Goal: Information Seeking & Learning: Learn about a topic

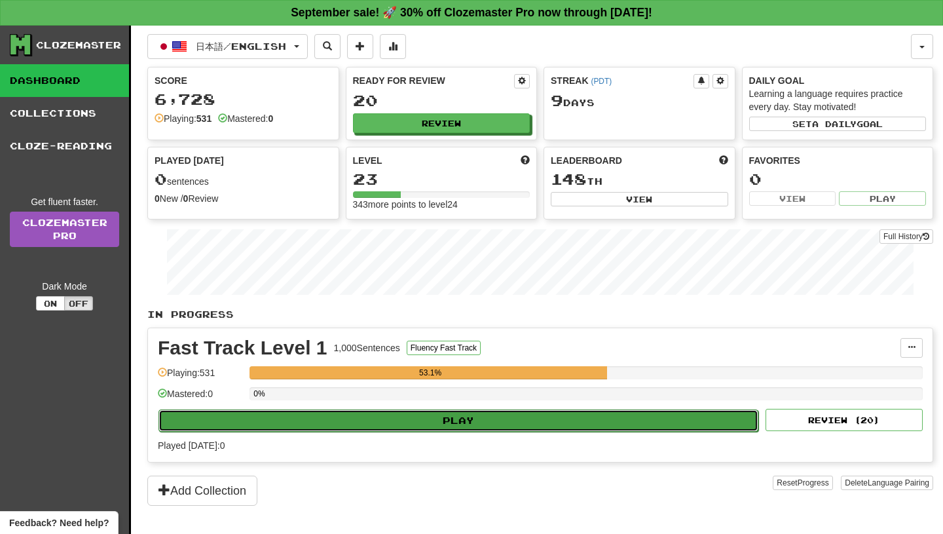
click at [465, 416] on button "Play" at bounding box center [458, 420] width 600 height 22
select select "**"
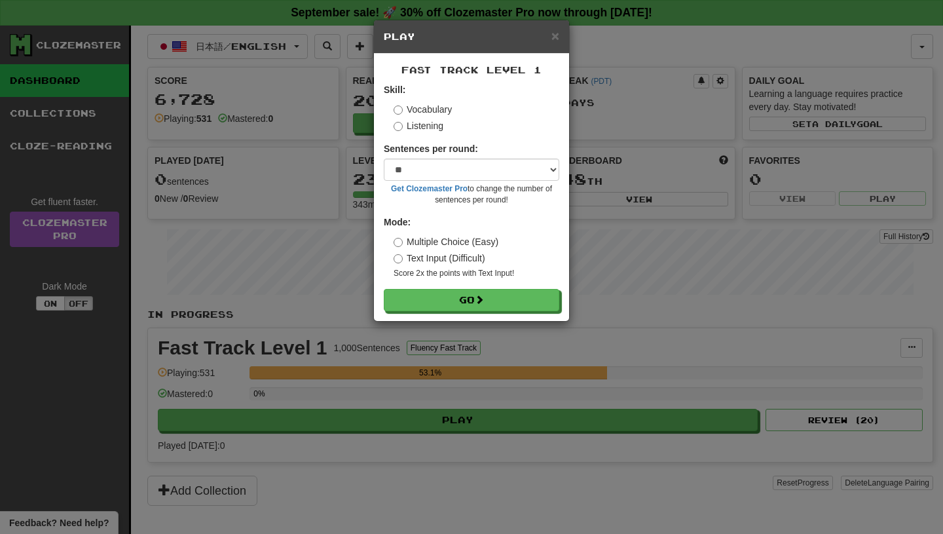
click at [462, 420] on div "× Play Fast Track Level 1 Skill: Vocabulary Listening Sentences per round: * **…" at bounding box center [471, 267] width 943 height 534
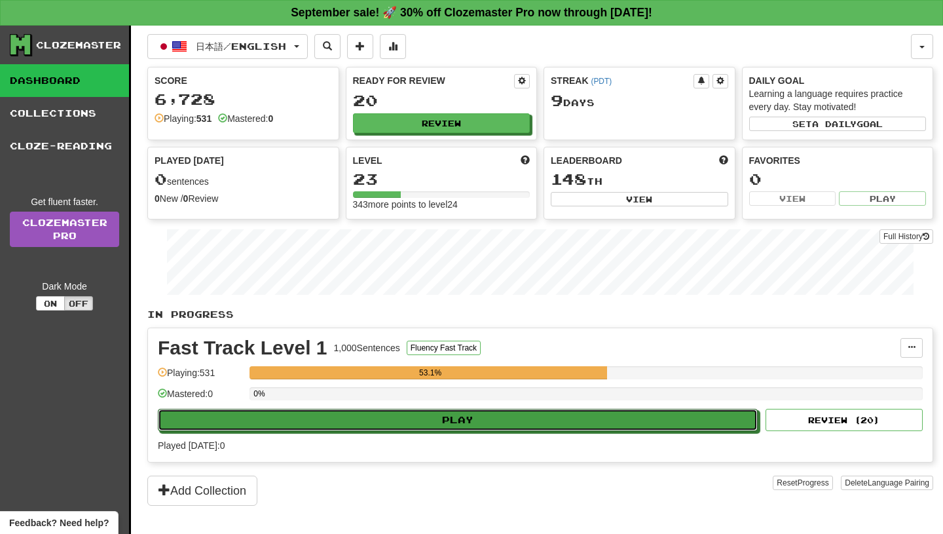
click at [462, 420] on button "Play" at bounding box center [458, 420] width 600 height 22
select select "**"
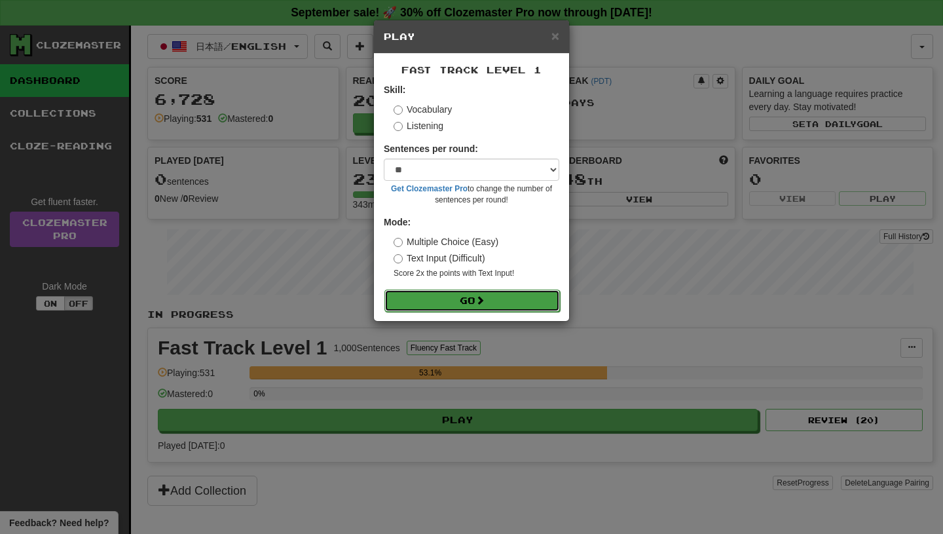
click at [456, 296] on button "Go" at bounding box center [471, 300] width 175 height 22
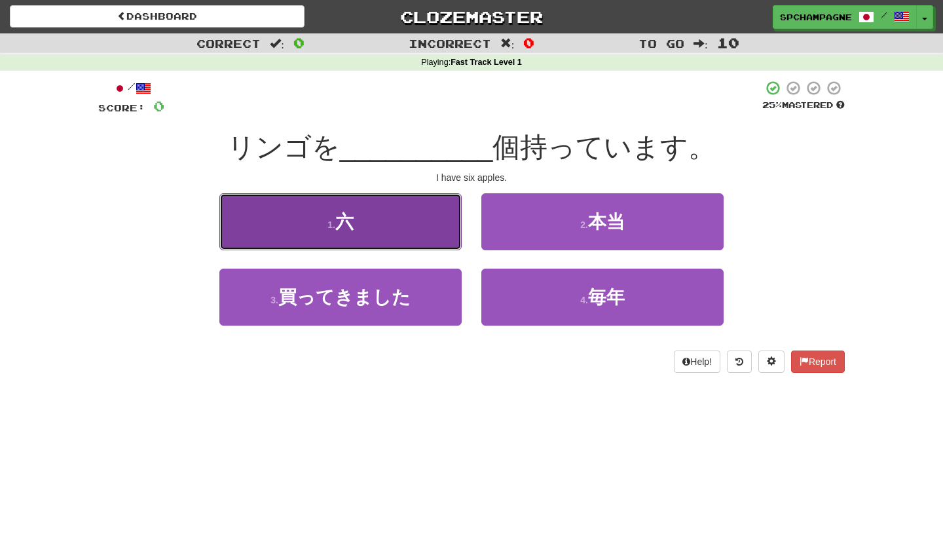
click at [355, 224] on button "1 . 六" at bounding box center [340, 221] width 242 height 57
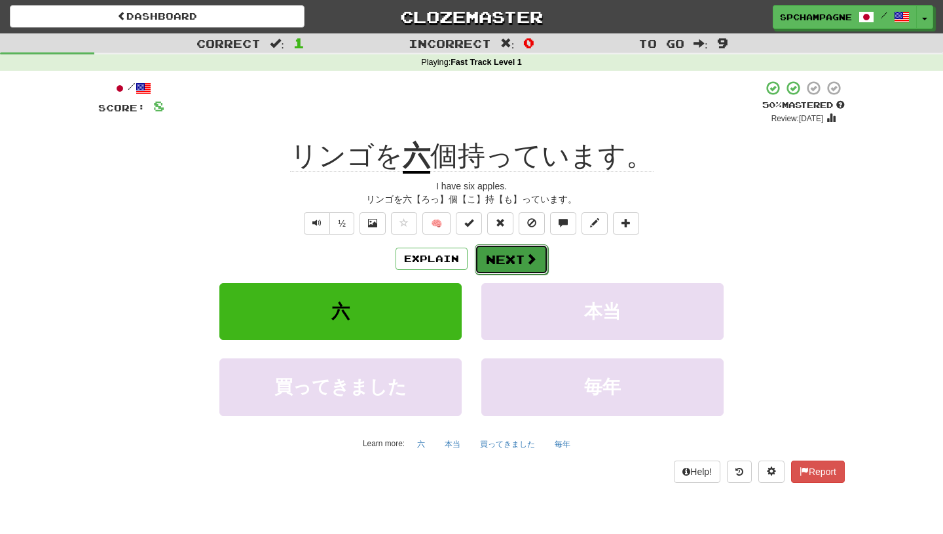
click at [521, 254] on button "Next" at bounding box center [511, 259] width 73 height 30
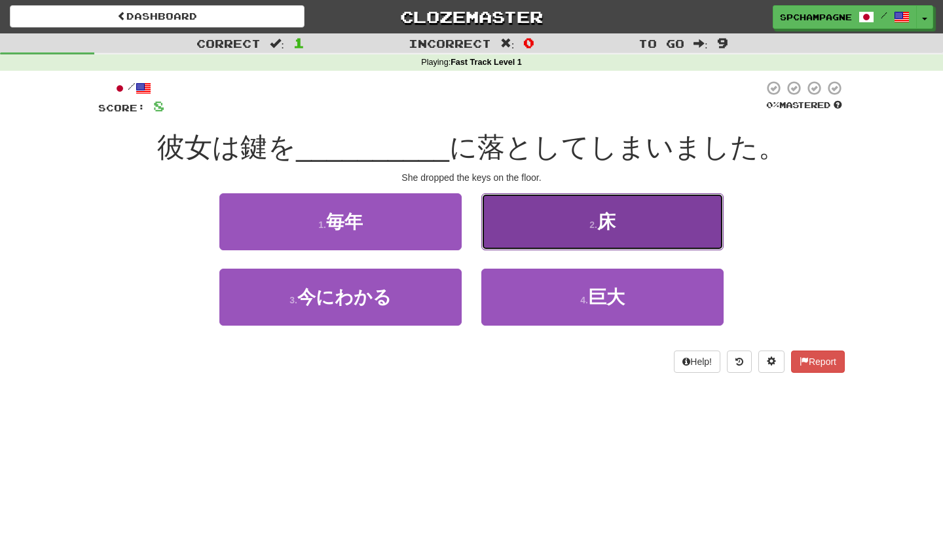
click at [610, 218] on span "床" at bounding box center [606, 222] width 18 height 20
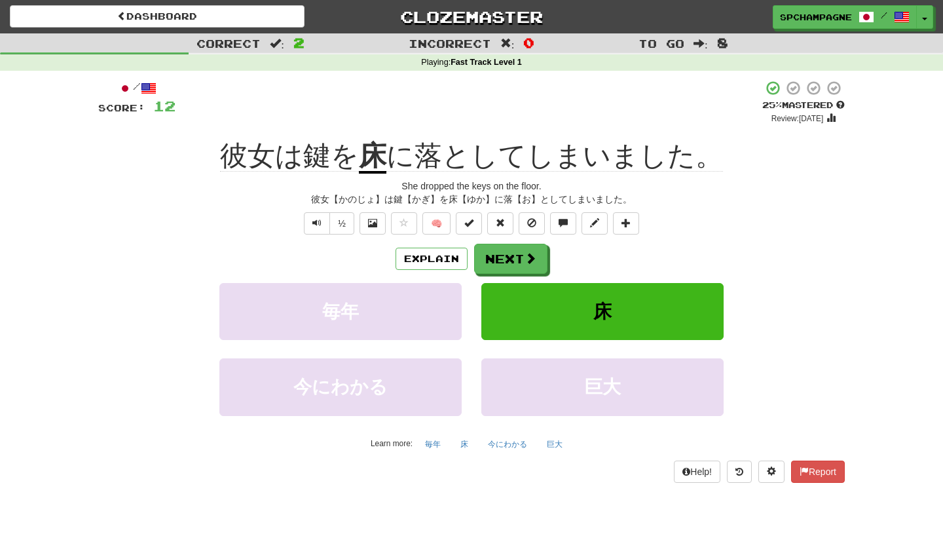
click at [49, 224] on div "Correct : 2 Incorrect : 0 To go : 8 Playing : Fast Track Level 1 / Score: 12 + …" at bounding box center [471, 267] width 943 height 468
click at [343, 227] on button "½" at bounding box center [341, 223] width 25 height 22
click at [81, 269] on div "Correct : 2 Incorrect : 0 To go : 8 Playing : Fast Track Level 1 / Score: 12 + …" at bounding box center [471, 267] width 943 height 468
click at [318, 222] on span "Text-to-speech controls" at bounding box center [316, 222] width 9 height 9
click at [511, 257] on button "Next" at bounding box center [511, 259] width 73 height 30
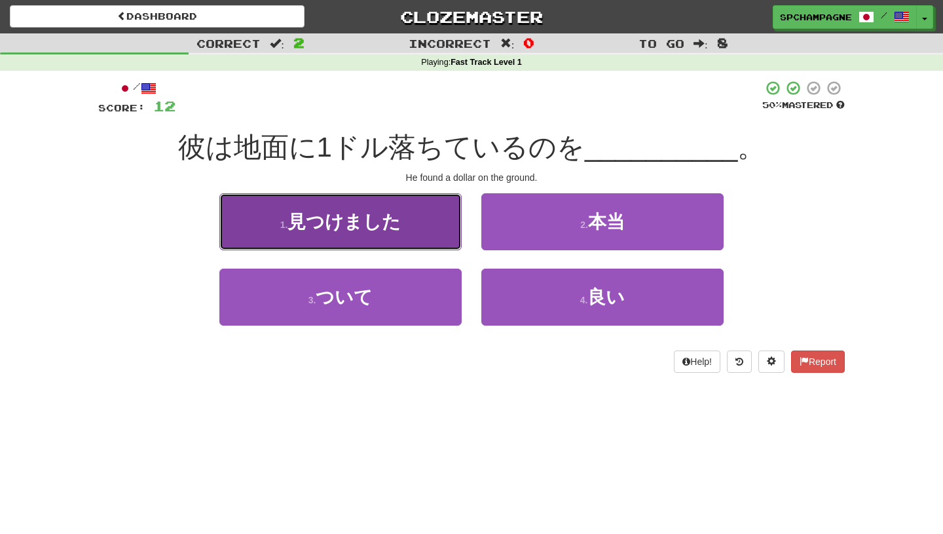
click at [356, 226] on span "見つけました" at bounding box center [343, 222] width 113 height 20
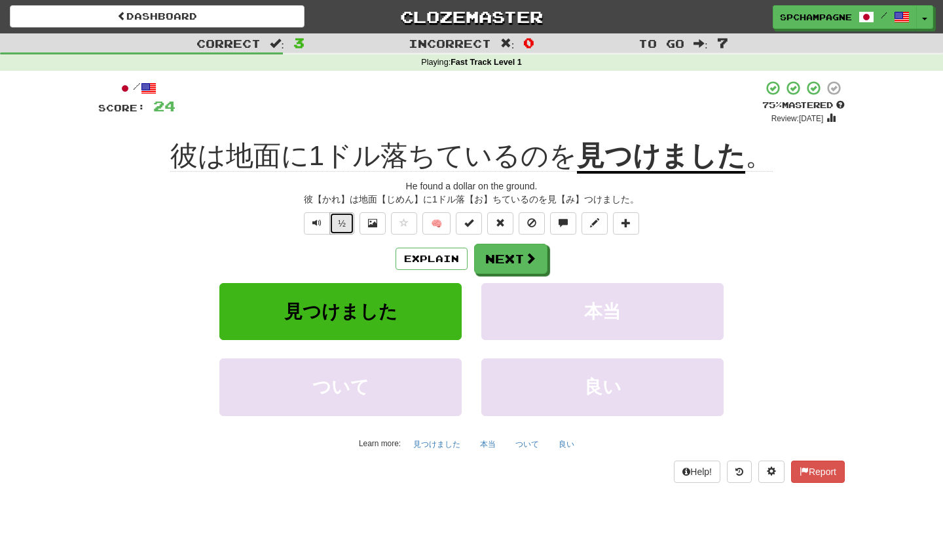
click at [344, 221] on button "½" at bounding box center [341, 223] width 25 height 22
click at [518, 260] on button "Next" at bounding box center [511, 259] width 73 height 30
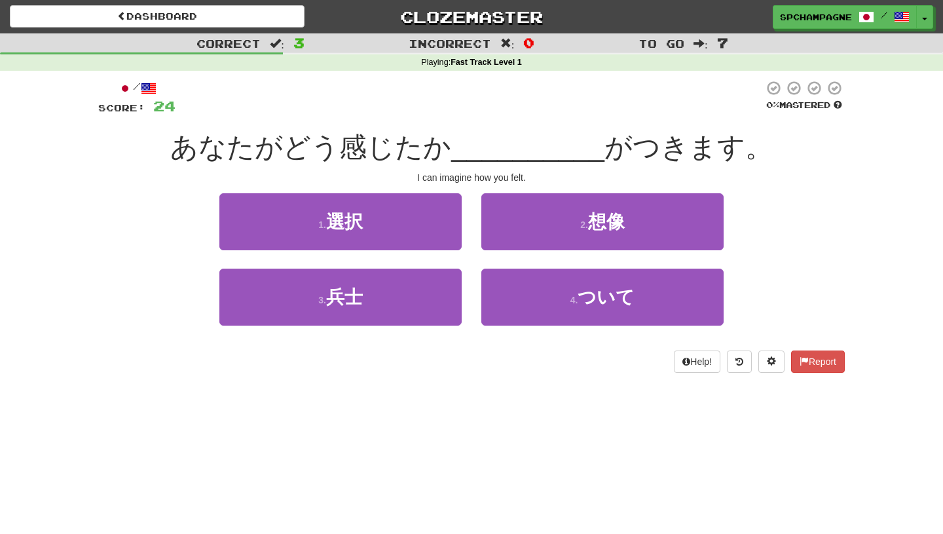
click at [380, 424] on div "Dashboard Clozemaster spchampagne / Toggle Dropdown Dashboard Leaderboard Activ…" at bounding box center [471, 267] width 943 height 534
click at [223, 377] on div "/ Score: 24 0 % Mastered あなたがどう感じたか __________ がつきます。 I can imagine how you fel…" at bounding box center [471, 231] width 747 height 320
click at [181, 437] on div "Dashboard Clozemaster spchampagne / Toggle Dropdown Dashboard Leaderboard Activ…" at bounding box center [471, 267] width 943 height 534
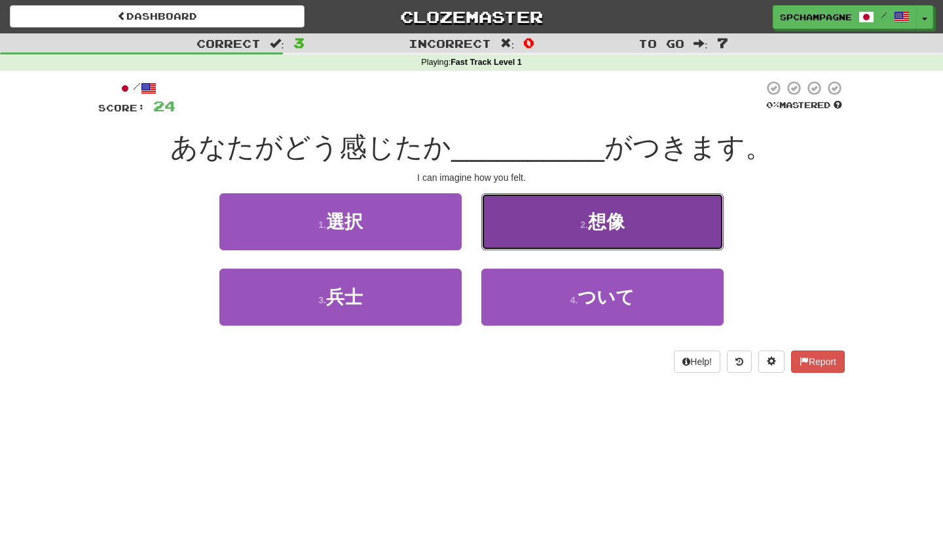
click at [600, 223] on span "想像" at bounding box center [606, 222] width 37 height 20
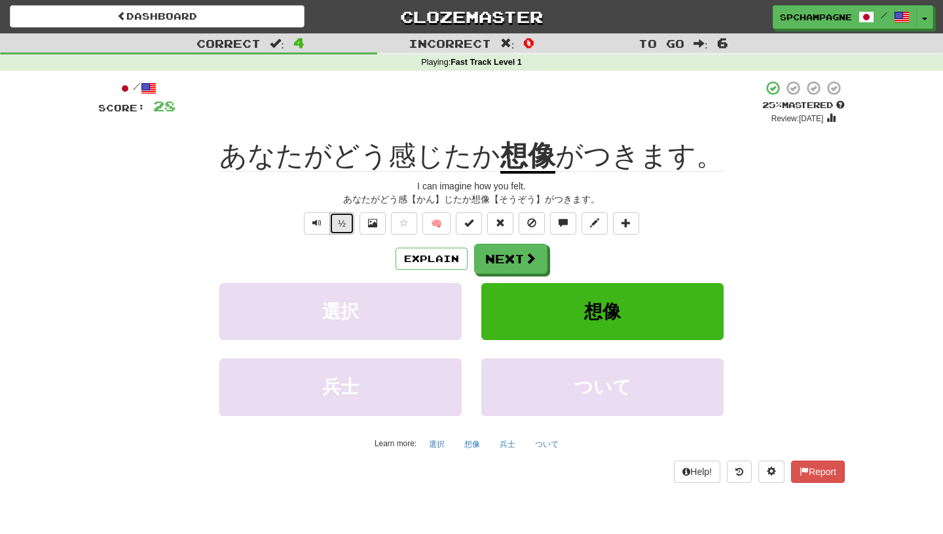
click at [340, 223] on button "½" at bounding box center [341, 223] width 25 height 22
click at [867, 251] on div "Correct : 4 Incorrect : 0 To go : 6 Playing : Fast Track Level 1 / Score: 28 + …" at bounding box center [471, 267] width 943 height 468
click at [500, 256] on button "Next" at bounding box center [511, 259] width 73 height 30
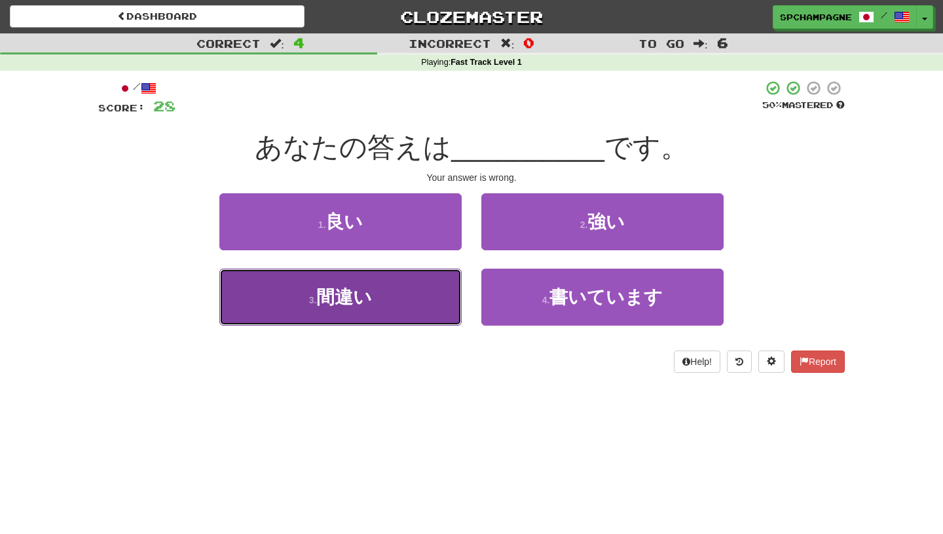
click at [322, 292] on span "間違い" at bounding box center [344, 297] width 56 height 20
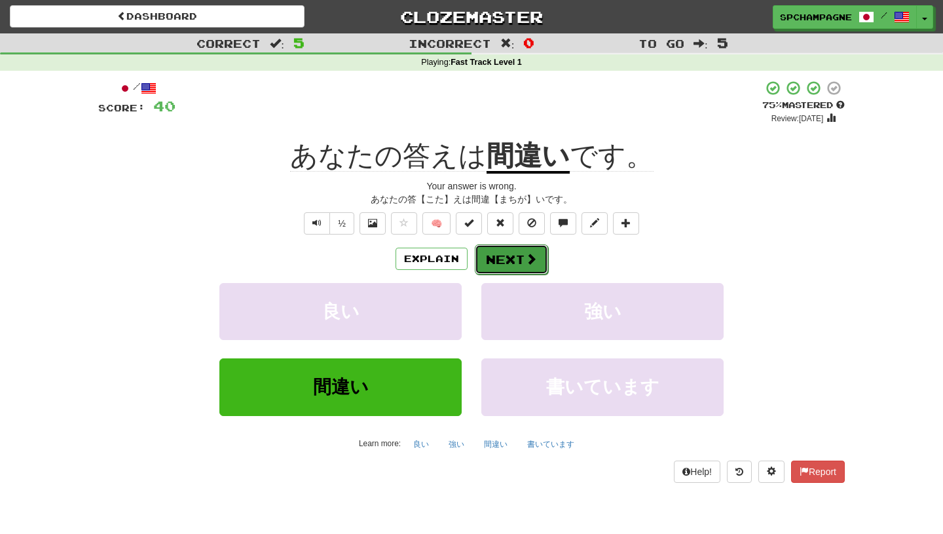
click at [513, 261] on button "Next" at bounding box center [511, 259] width 73 height 30
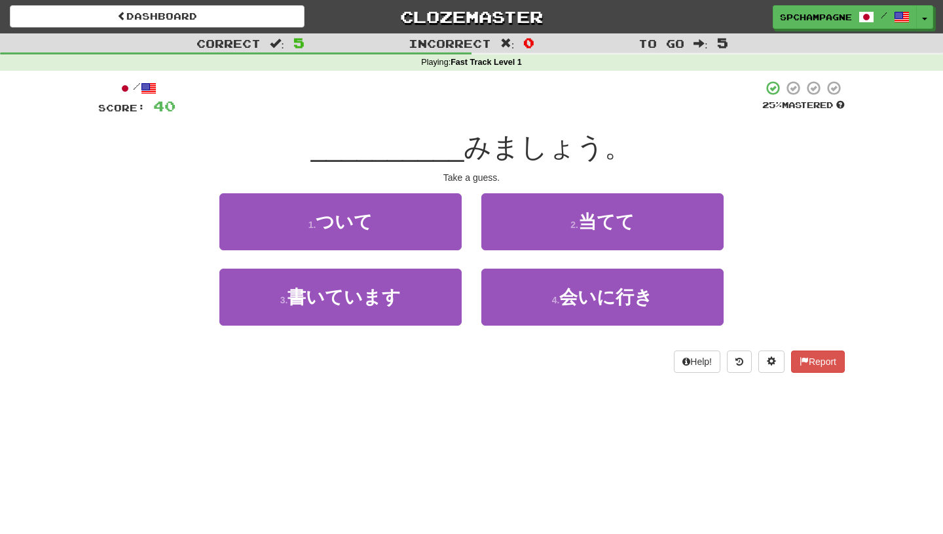
click at [541, 388] on div "/ Score: 40 25 % Mastered __________ みましょう。 Take a guess. 1 . ついて 2 . 当てて 3 . 書…" at bounding box center [471, 231] width 747 height 320
click at [478, 394] on div "Dashboard Clozemaster spchampagne / Toggle Dropdown Dashboard Leaderboard Activ…" at bounding box center [471, 267] width 943 height 534
click at [160, 369] on div "Help! Report" at bounding box center [471, 361] width 747 height 22
click at [200, 389] on div "/ Score: 40 25 % Mastered __________ みましょう。 Take a guess. 1 . ついて 2 . 当てて 3 . 書…" at bounding box center [471, 231] width 747 height 320
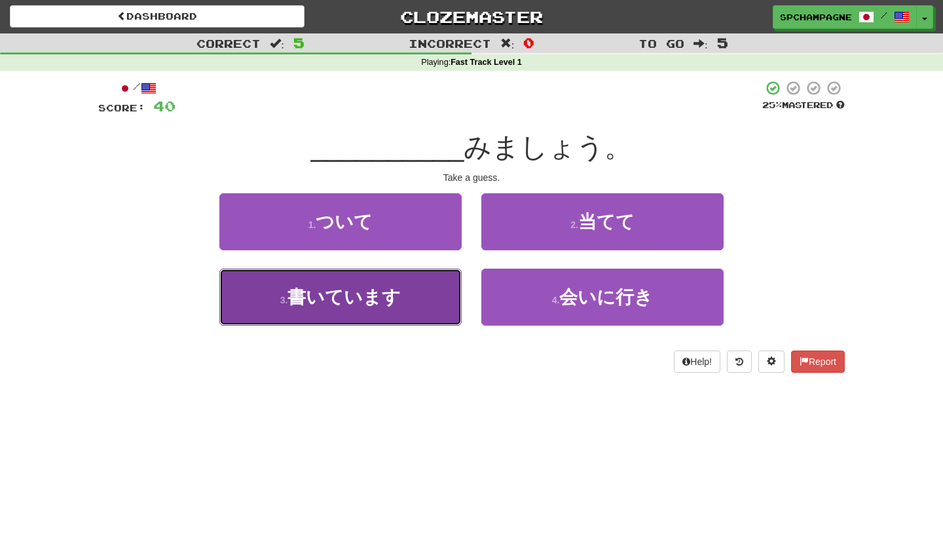
click at [296, 293] on span "書いています" at bounding box center [343, 297] width 113 height 20
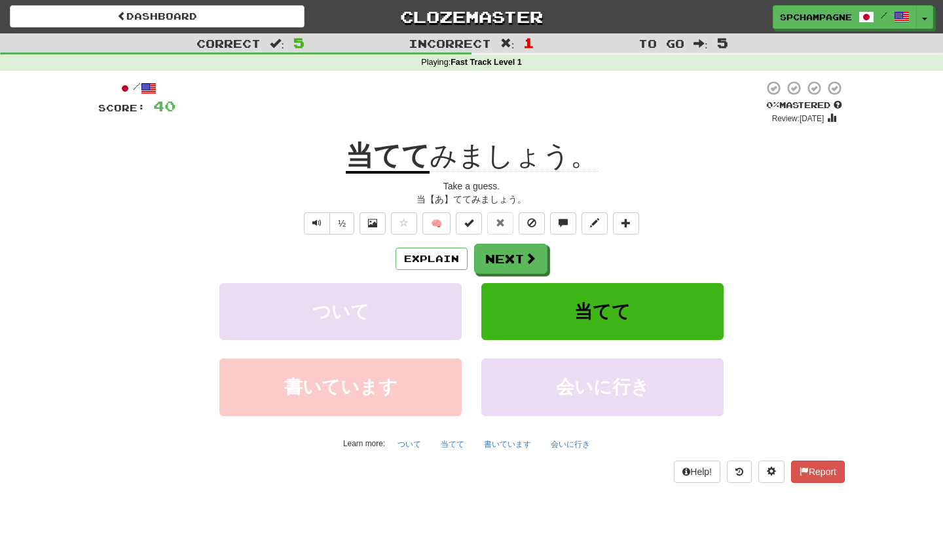
click at [246, 441] on div "Learn more: ついて 当てて 書いています 会いに行き" at bounding box center [471, 444] width 766 height 20
click at [424, 256] on button "Explain" at bounding box center [432, 259] width 72 height 22
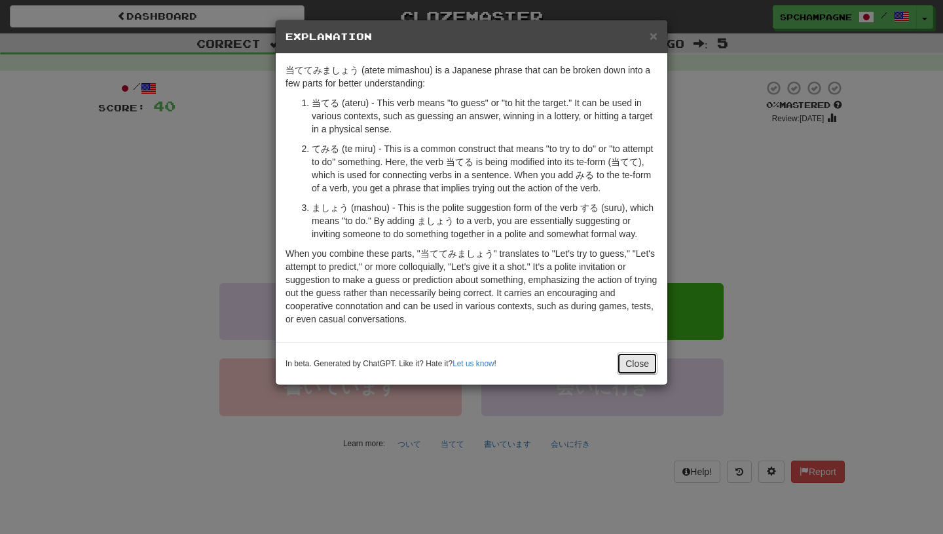
click at [641, 365] on button "Close" at bounding box center [637, 363] width 41 height 22
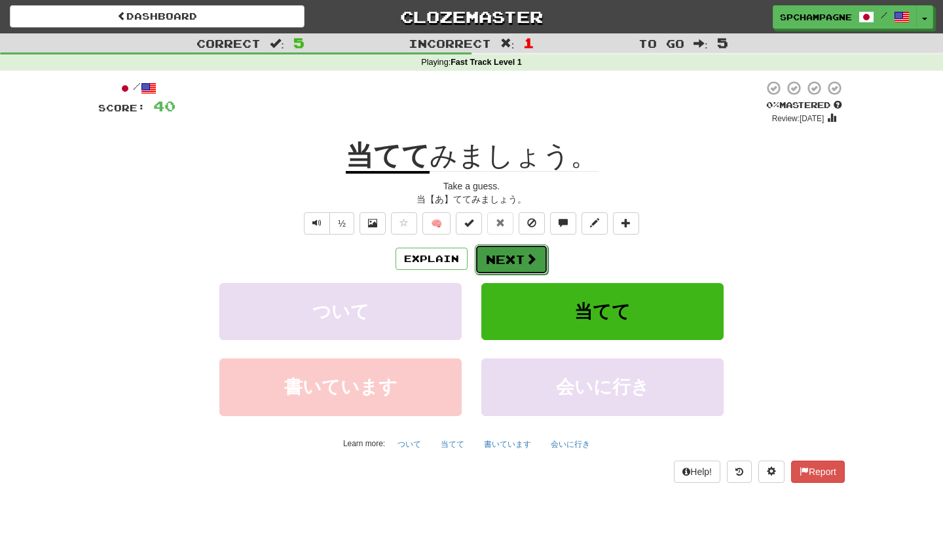
click at [523, 253] on button "Next" at bounding box center [511, 259] width 73 height 30
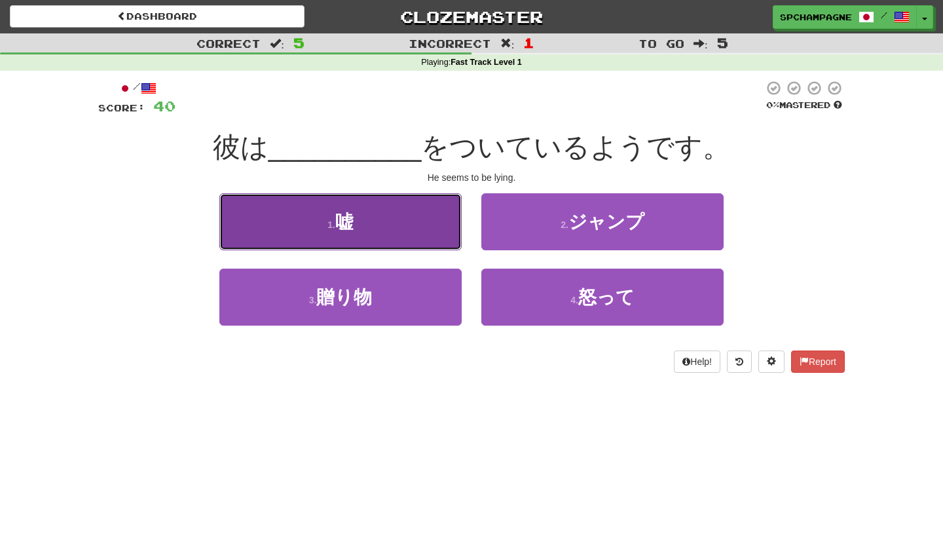
click at [348, 222] on span "嘘" at bounding box center [344, 222] width 18 height 20
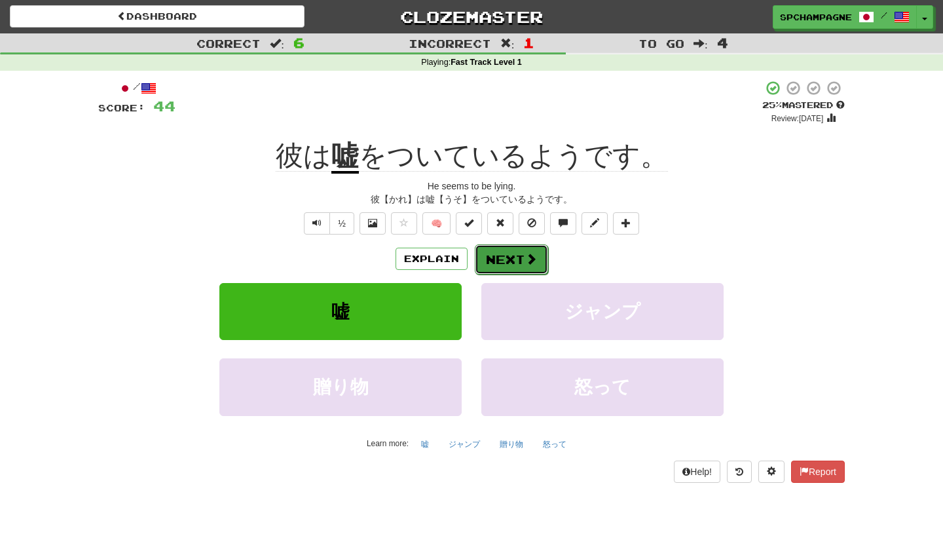
click at [494, 255] on button "Next" at bounding box center [511, 259] width 73 height 30
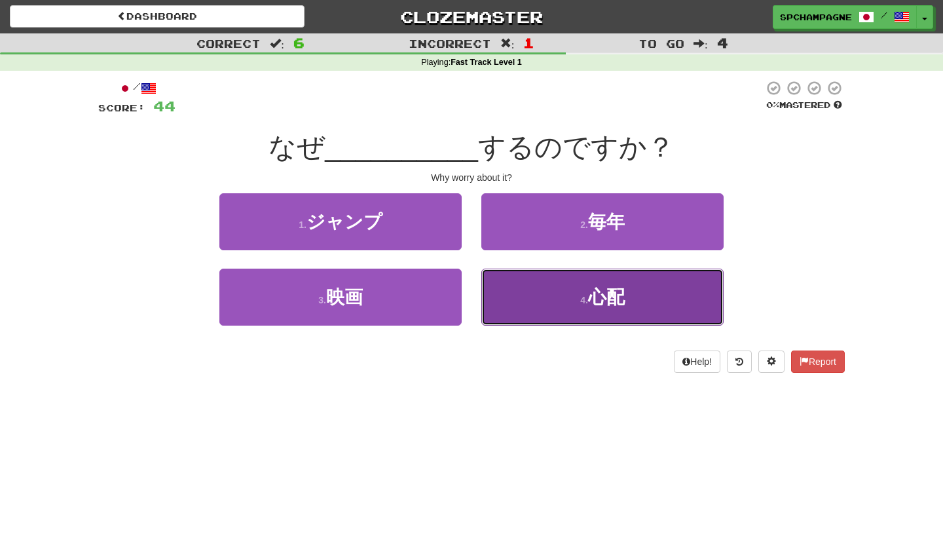
click at [598, 287] on span "心配" at bounding box center [606, 297] width 37 height 20
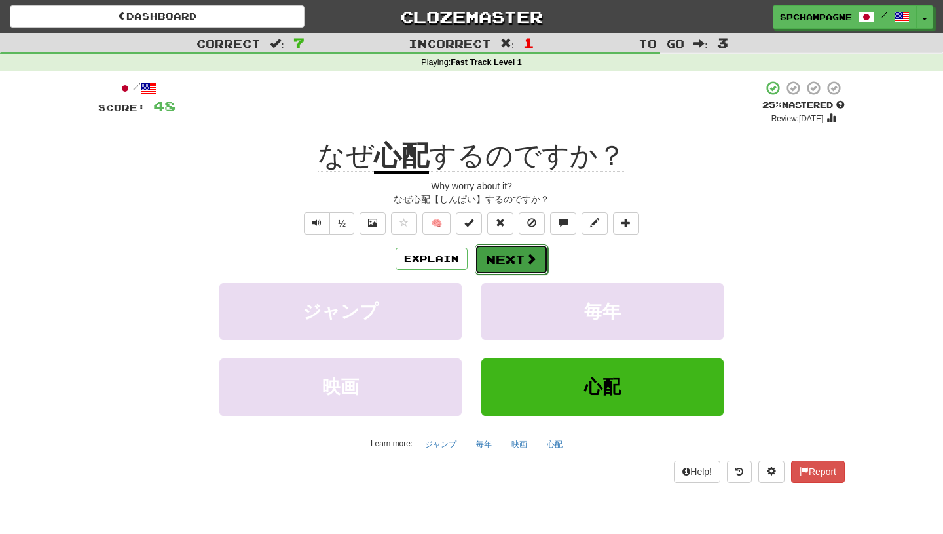
click at [523, 257] on button "Next" at bounding box center [511, 259] width 73 height 30
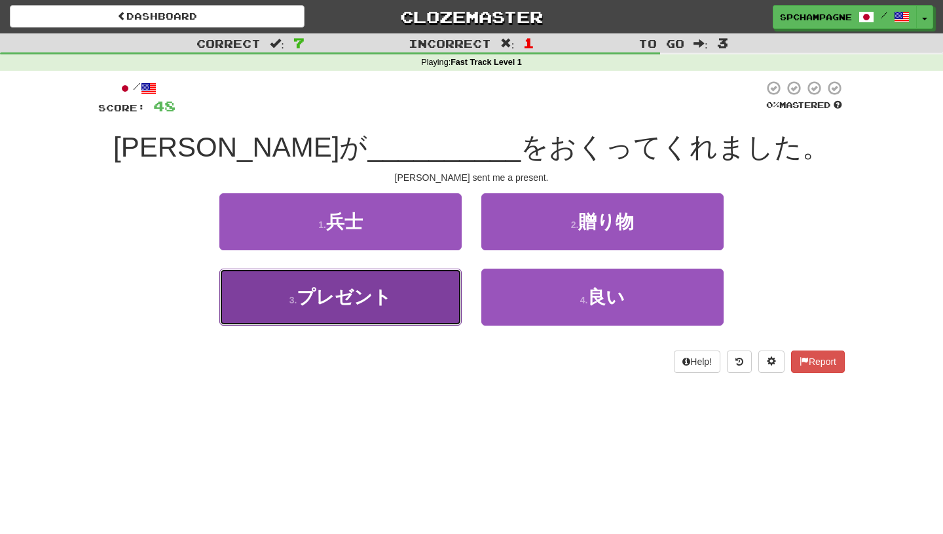
click at [329, 305] on span "プレゼント" at bounding box center [344, 297] width 95 height 20
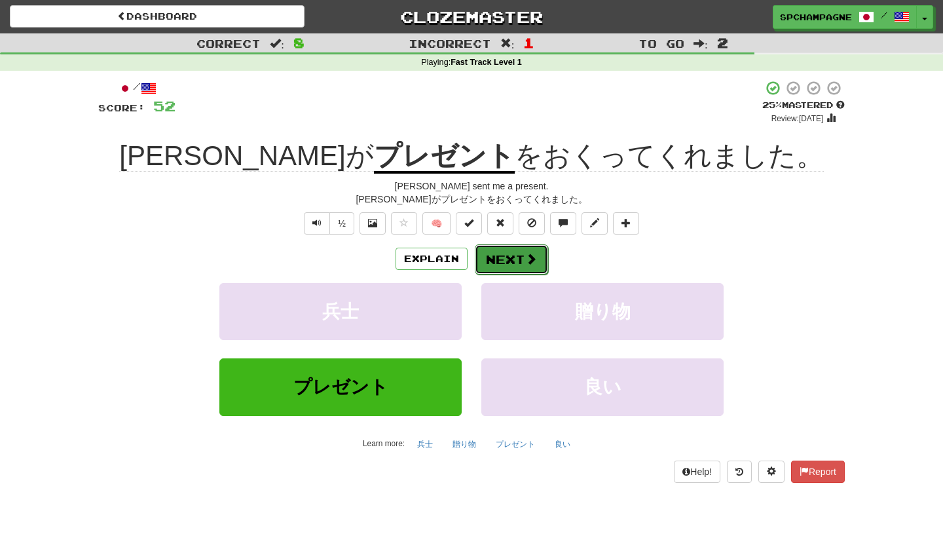
click at [509, 254] on button "Next" at bounding box center [511, 259] width 73 height 30
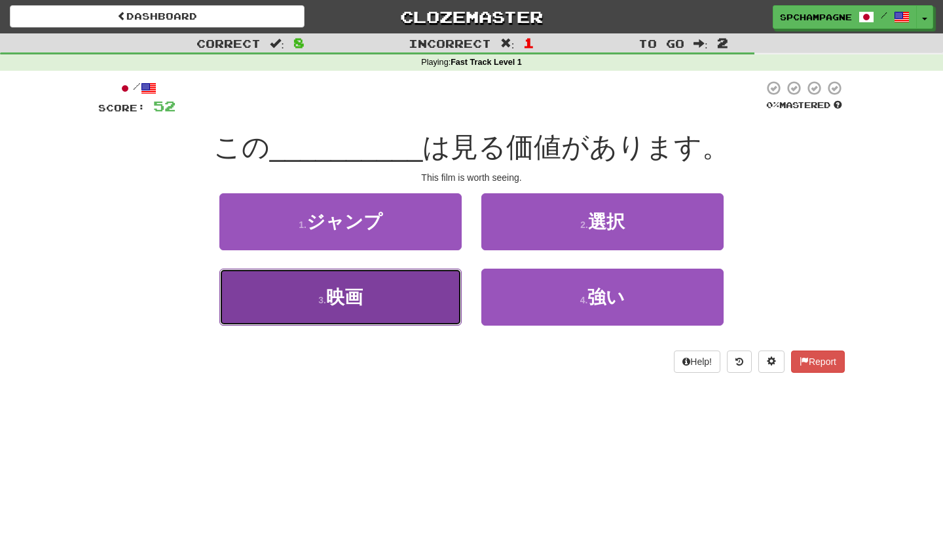
click at [350, 296] on span "映画" at bounding box center [344, 297] width 37 height 20
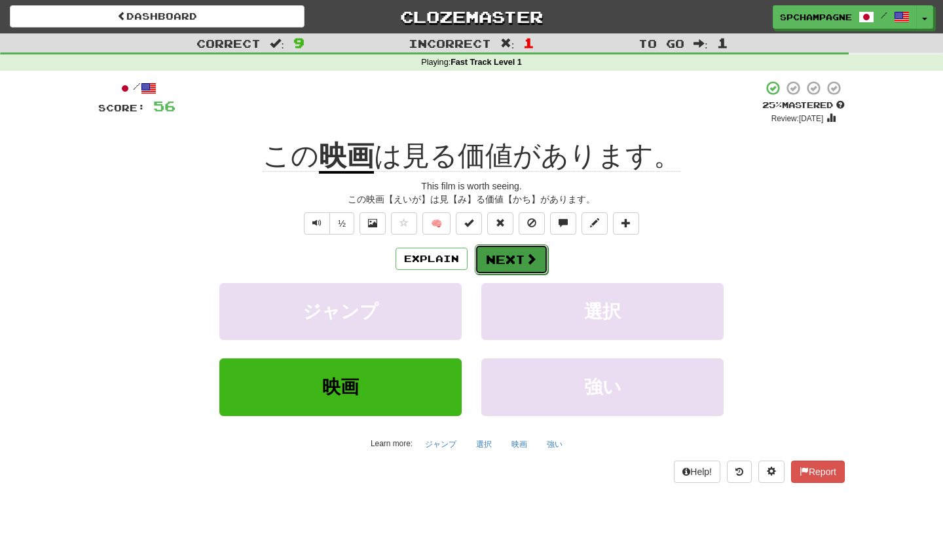
click at [517, 261] on button "Next" at bounding box center [511, 259] width 73 height 30
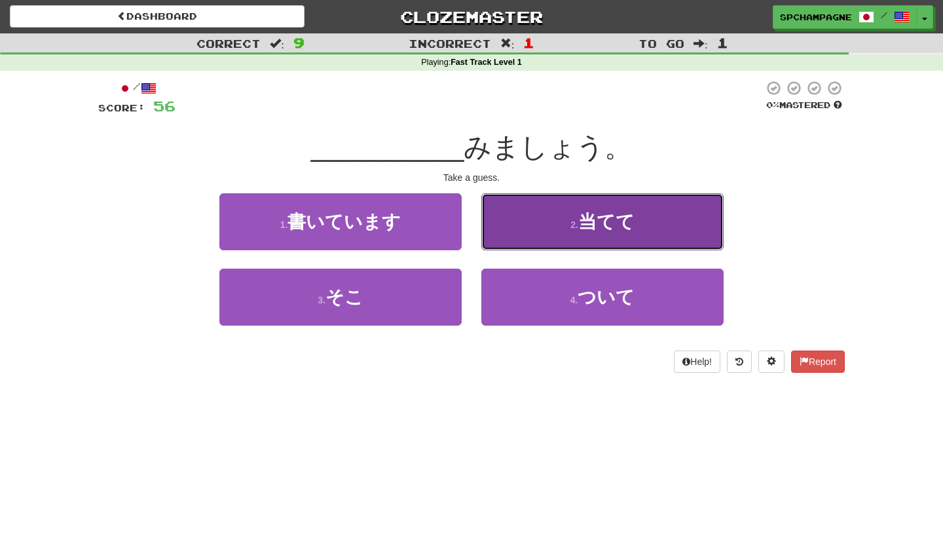
click at [616, 221] on span "当てて" at bounding box center [606, 222] width 56 height 20
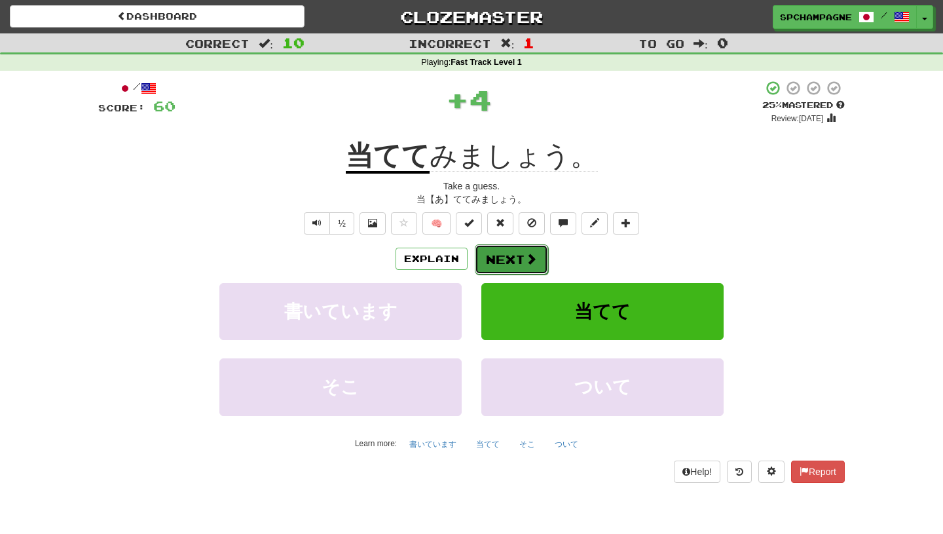
click at [504, 255] on button "Next" at bounding box center [511, 259] width 73 height 30
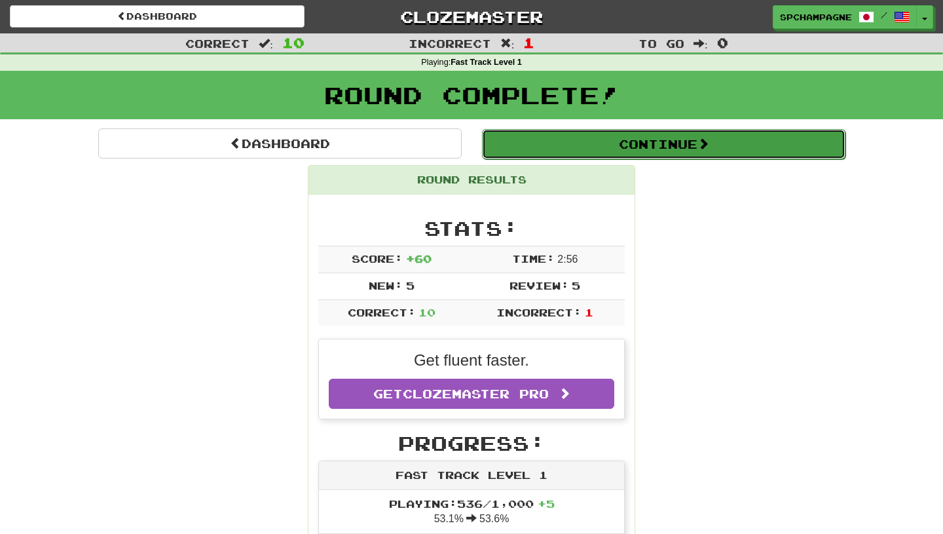
click at [540, 143] on button "Continue" at bounding box center [663, 144] width 363 height 30
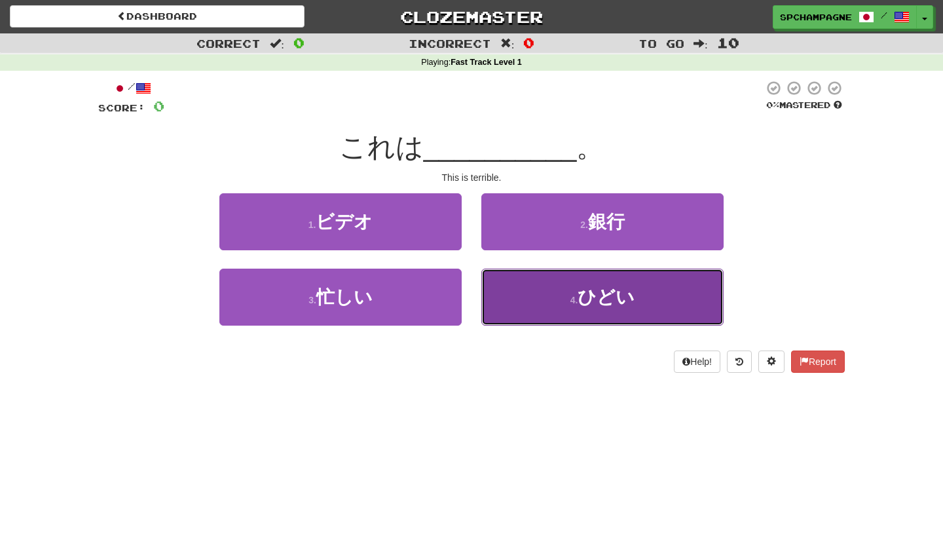
click at [606, 299] on span "ひどい" at bounding box center [606, 297] width 57 height 20
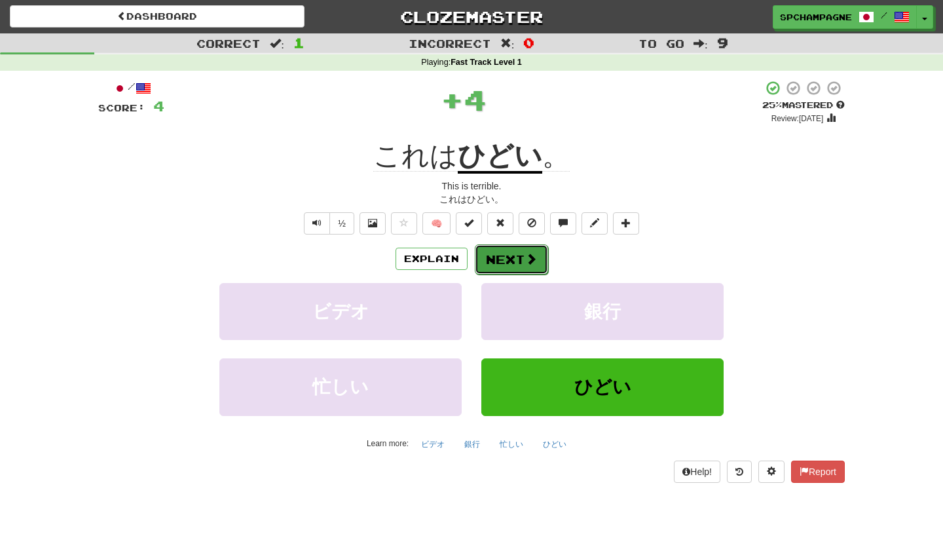
click at [524, 256] on button "Next" at bounding box center [511, 259] width 73 height 30
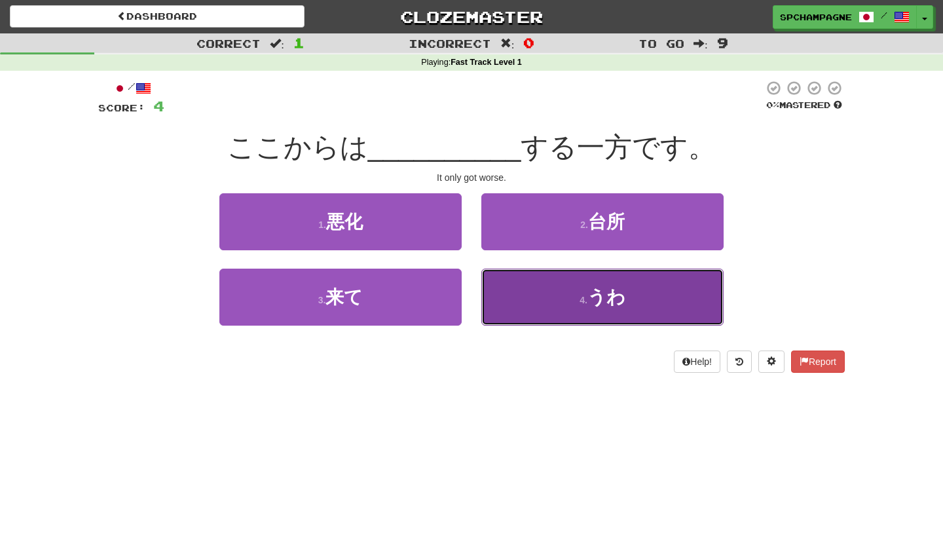
click at [527, 290] on button "4 . うわ" at bounding box center [602, 296] width 242 height 57
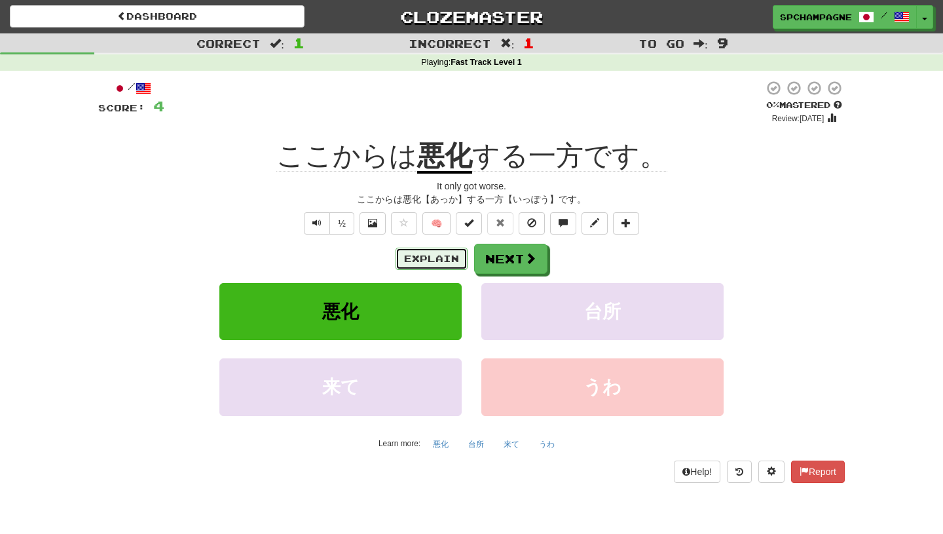
click at [433, 256] on button "Explain" at bounding box center [432, 259] width 72 height 22
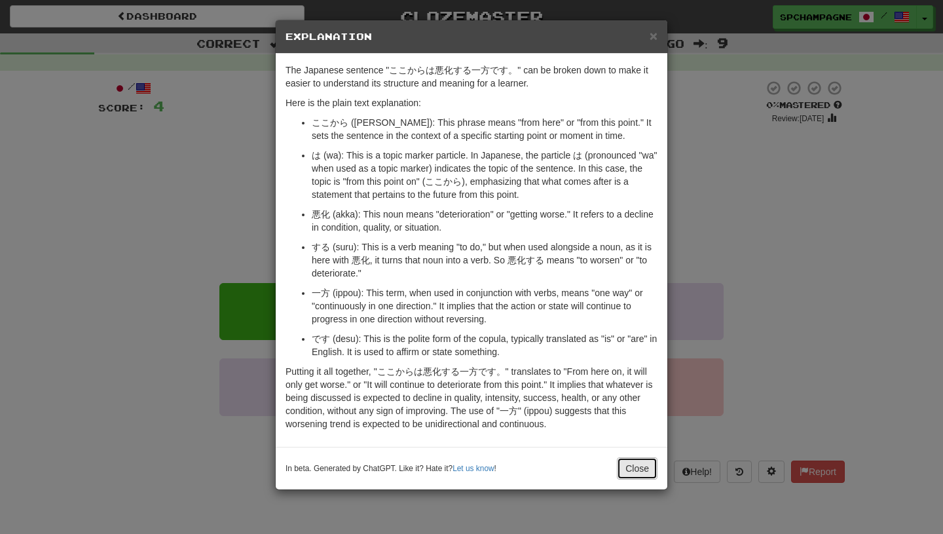
click at [640, 469] on button "Close" at bounding box center [637, 468] width 41 height 22
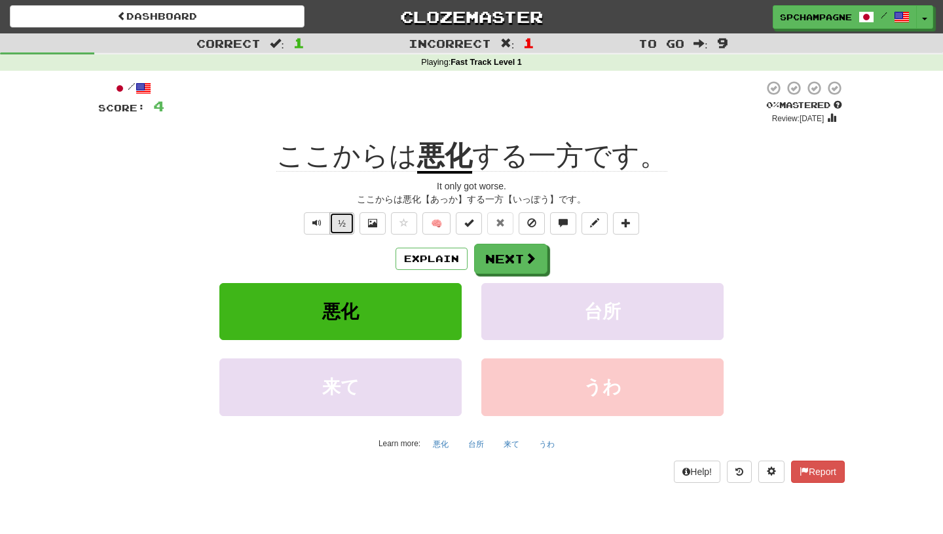
click at [344, 223] on button "½" at bounding box center [341, 223] width 25 height 22
click at [498, 263] on button "Next" at bounding box center [511, 259] width 73 height 30
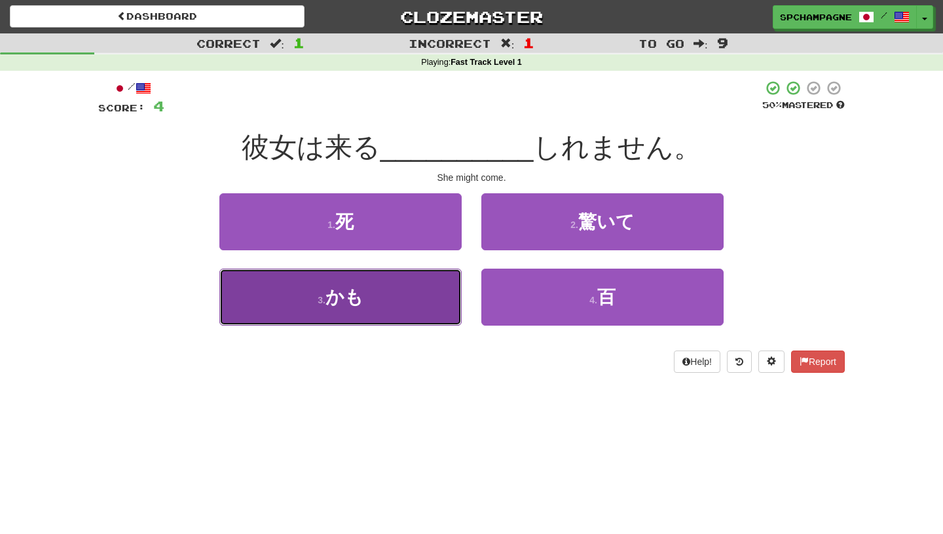
click at [352, 306] on span "かも" at bounding box center [344, 297] width 38 height 20
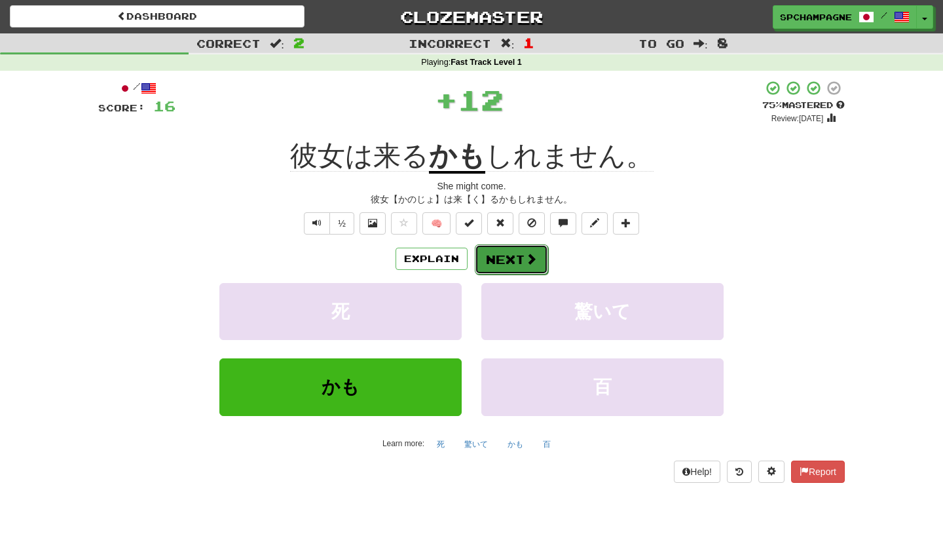
click at [508, 257] on button "Next" at bounding box center [511, 259] width 73 height 30
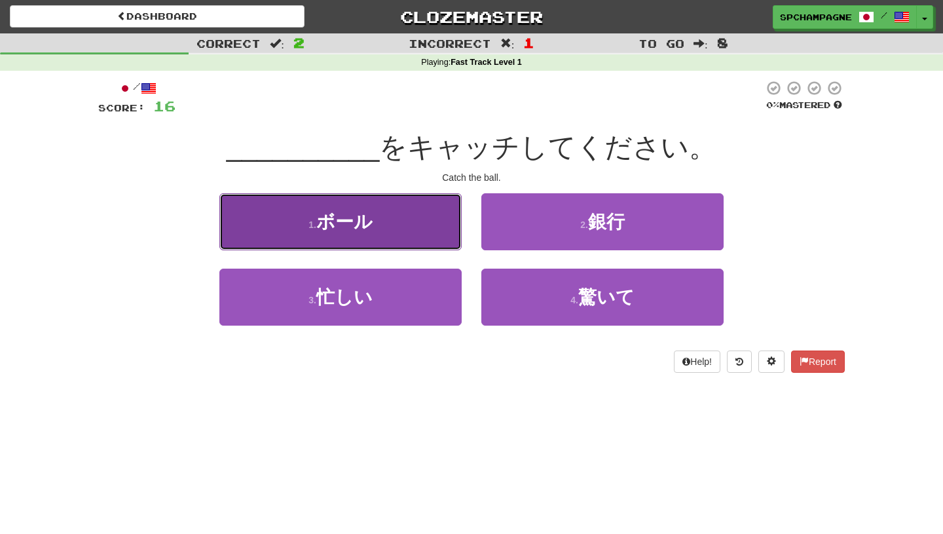
click at [363, 226] on span "ボール" at bounding box center [344, 222] width 56 height 20
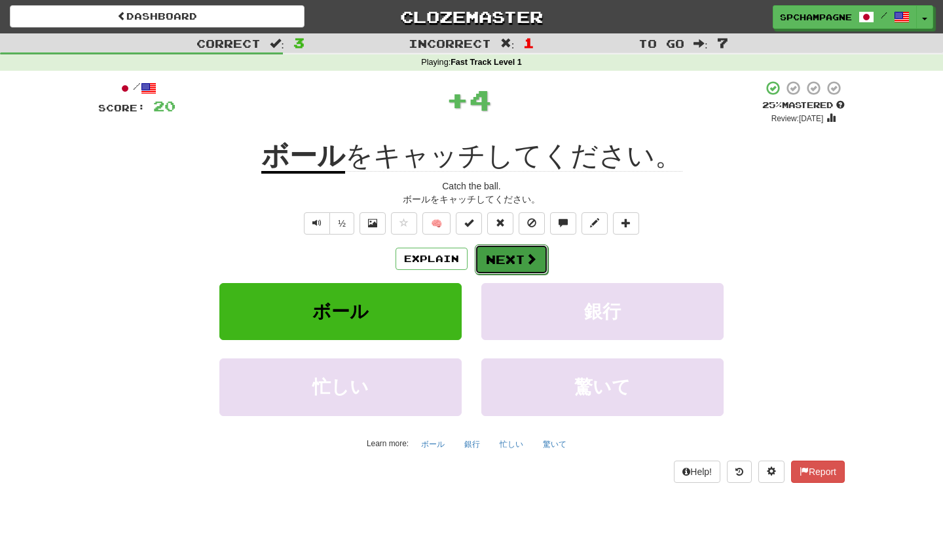
click at [506, 257] on button "Next" at bounding box center [511, 259] width 73 height 30
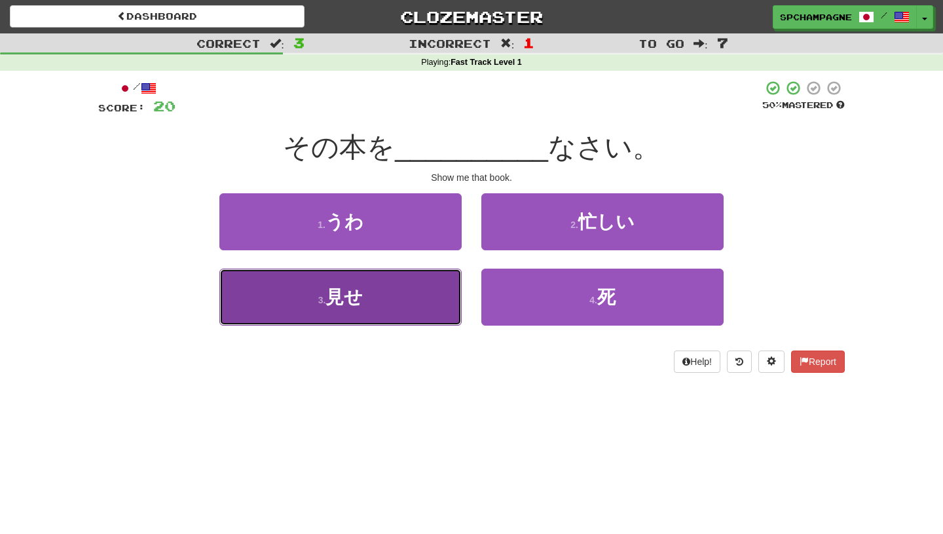
click at [381, 306] on button "3 . 見せ" at bounding box center [340, 296] width 242 height 57
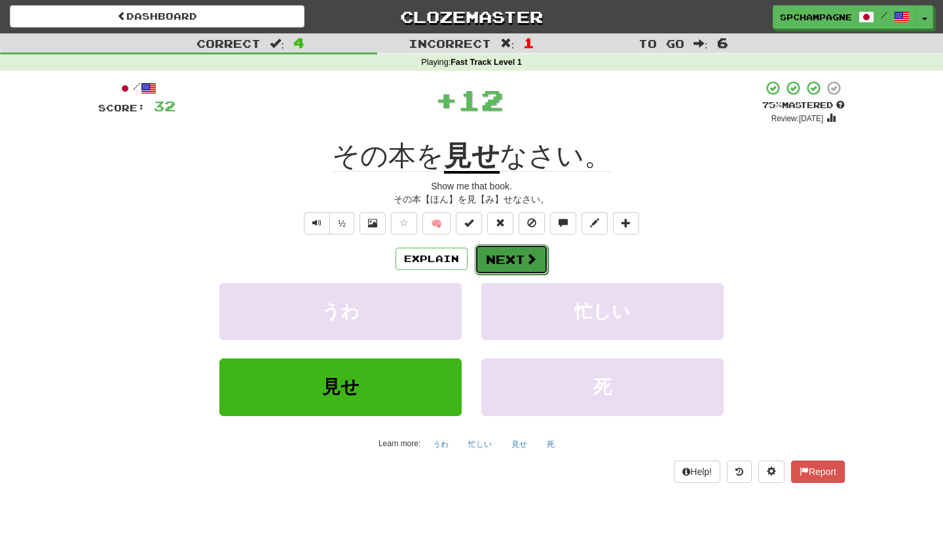
click at [517, 257] on button "Next" at bounding box center [511, 259] width 73 height 30
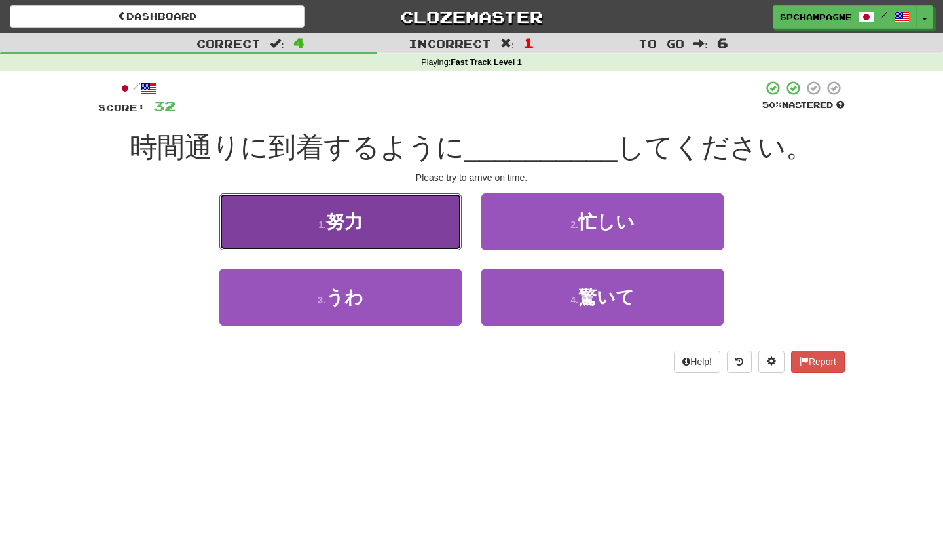
click at [341, 216] on span "努力" at bounding box center [344, 222] width 37 height 20
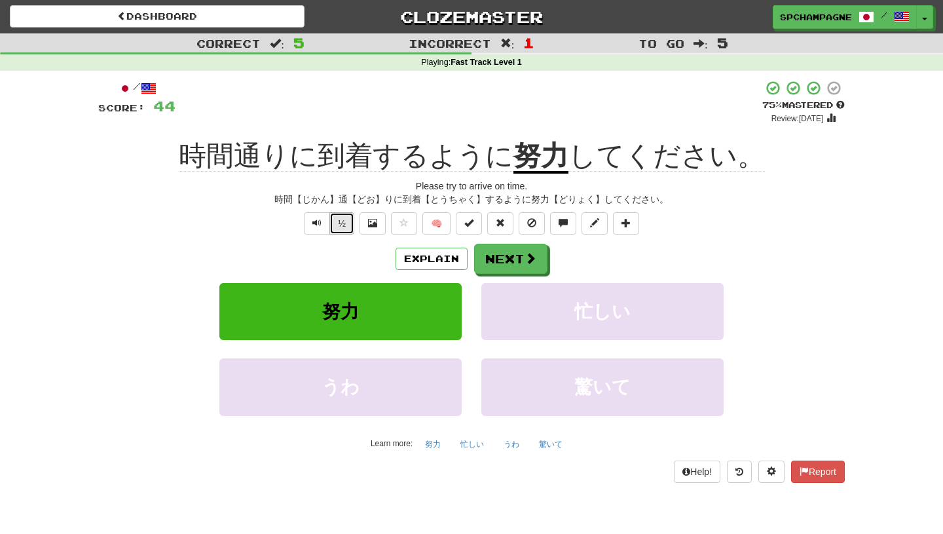
click at [342, 220] on button "½" at bounding box center [341, 223] width 25 height 22
click at [414, 256] on button "Explain" at bounding box center [432, 259] width 72 height 22
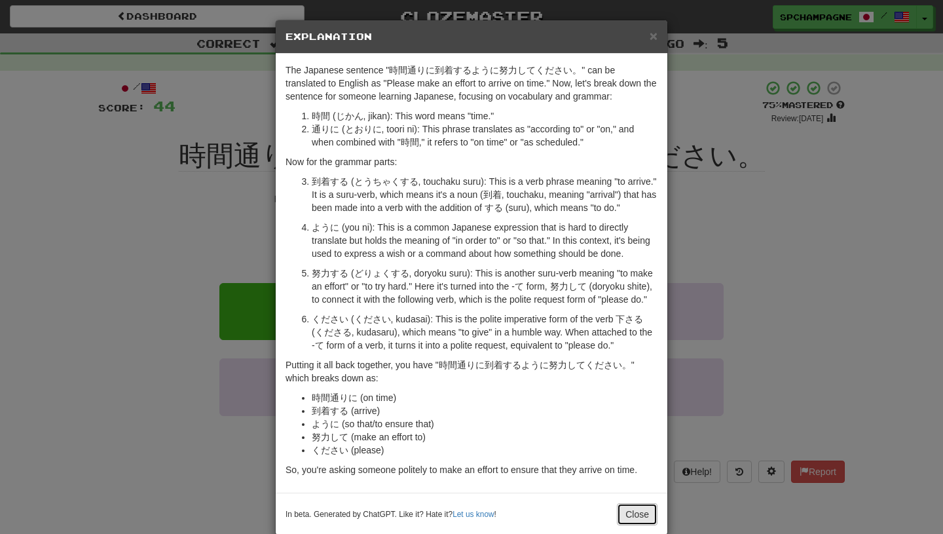
click at [635, 525] on button "Close" at bounding box center [637, 514] width 41 height 22
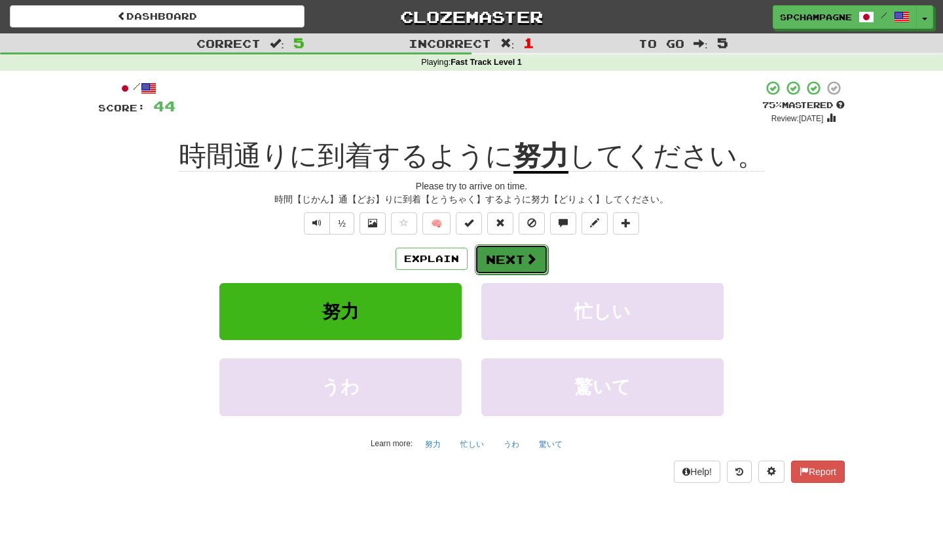
click at [515, 261] on button "Next" at bounding box center [511, 259] width 73 height 30
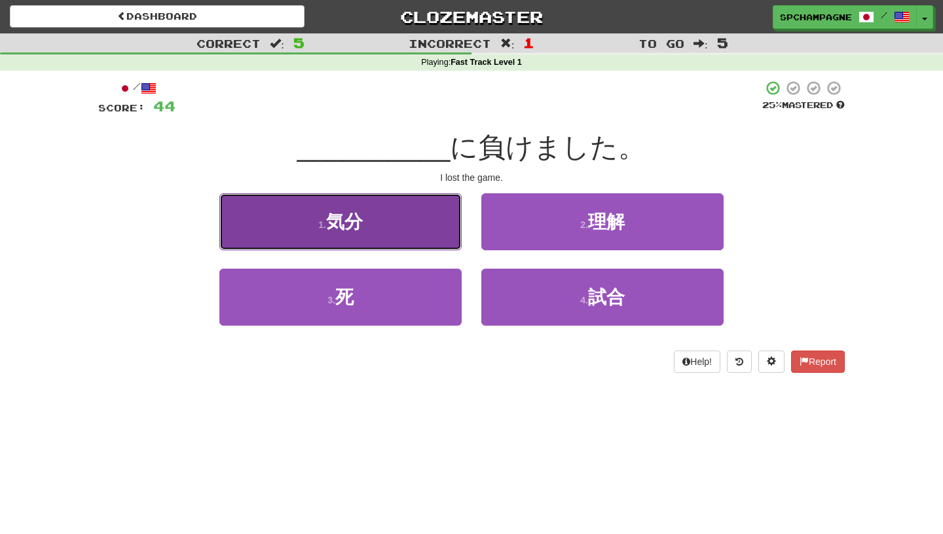
click at [388, 217] on button "1 . 気分" at bounding box center [340, 221] width 242 height 57
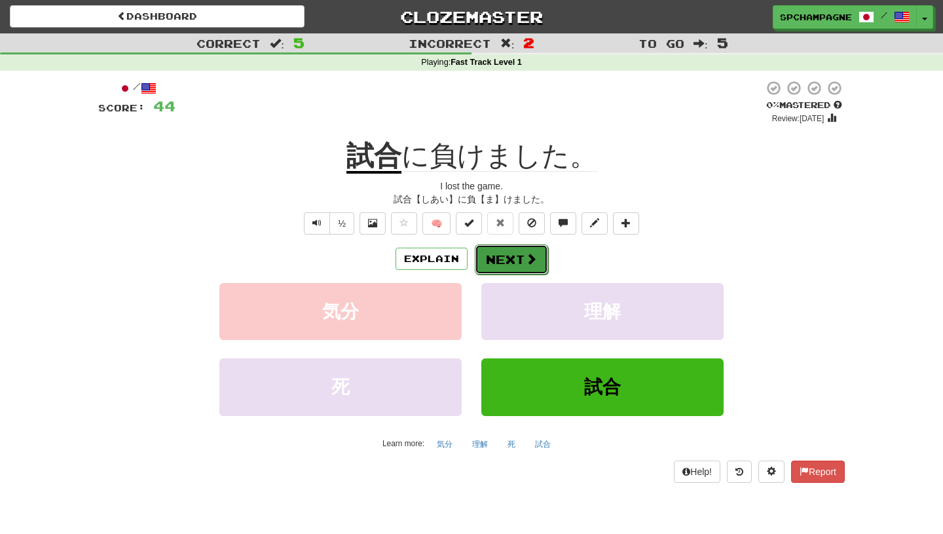
click at [511, 254] on button "Next" at bounding box center [511, 259] width 73 height 30
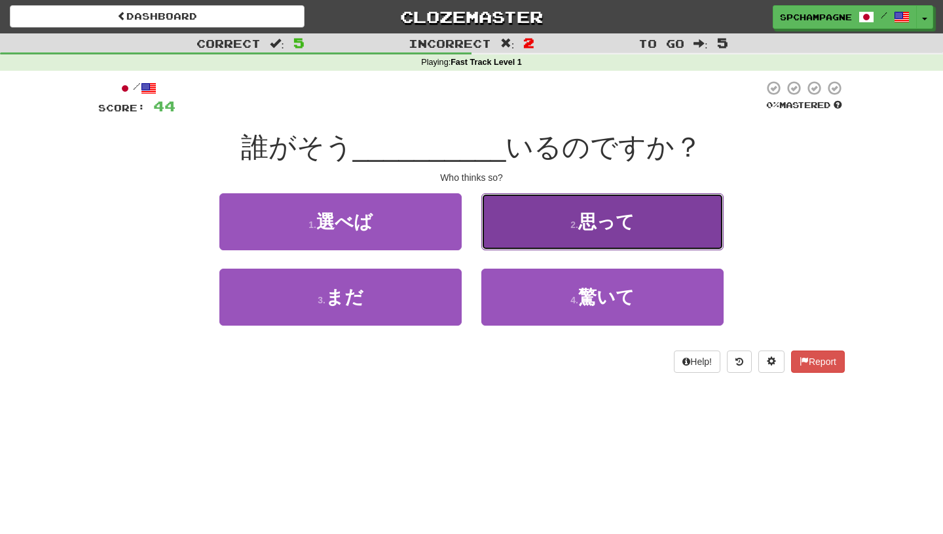
click at [549, 231] on button "2 . 思って" at bounding box center [602, 221] width 242 height 57
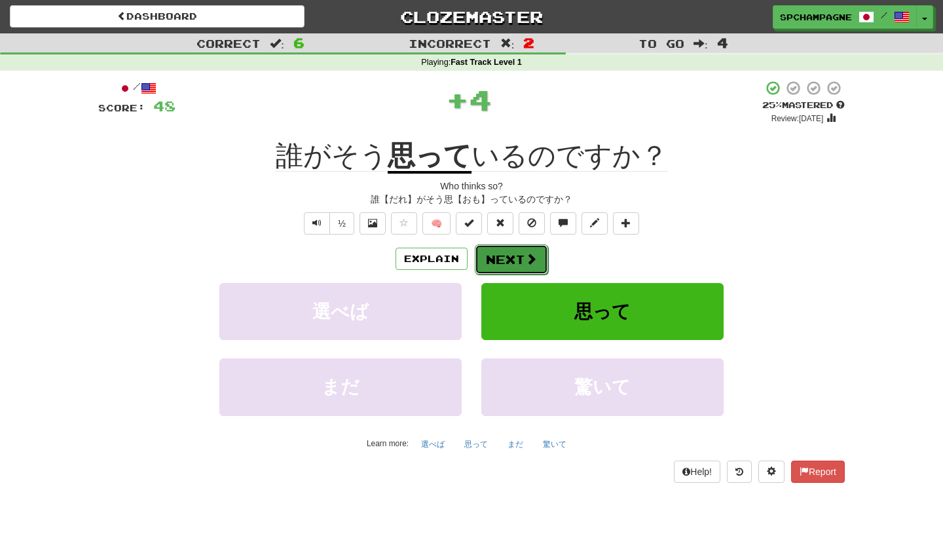
click at [512, 255] on button "Next" at bounding box center [511, 259] width 73 height 30
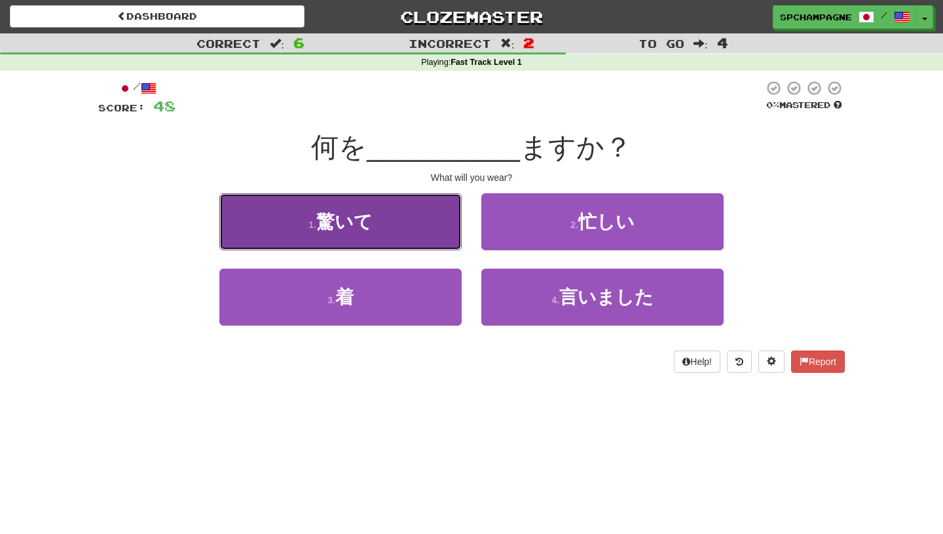
click at [356, 225] on span "驚いて" at bounding box center [344, 222] width 56 height 20
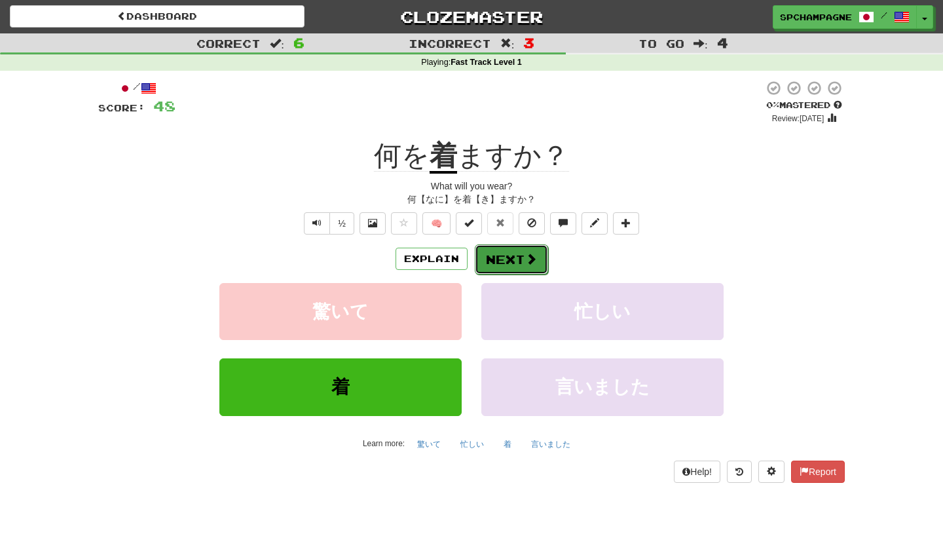
click at [514, 259] on button "Next" at bounding box center [511, 259] width 73 height 30
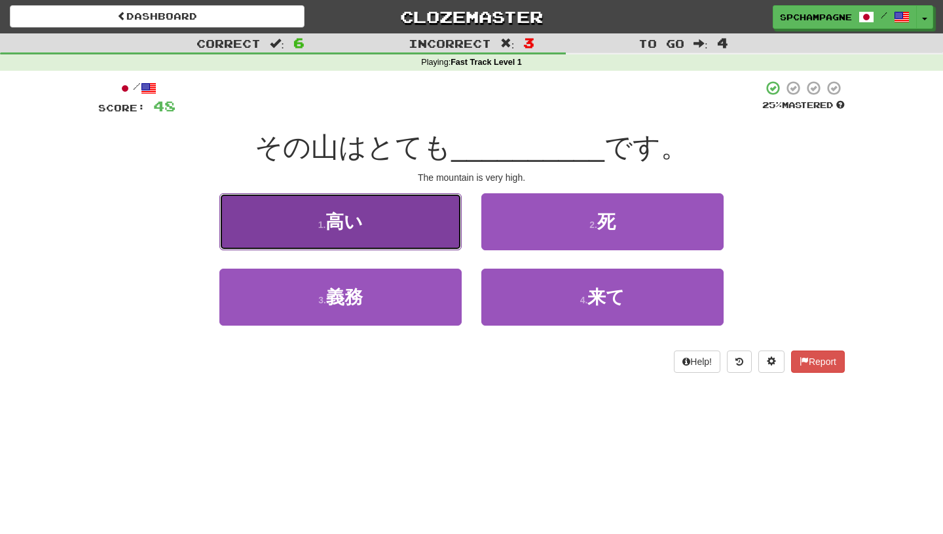
click at [385, 223] on button "1 . 高い" at bounding box center [340, 221] width 242 height 57
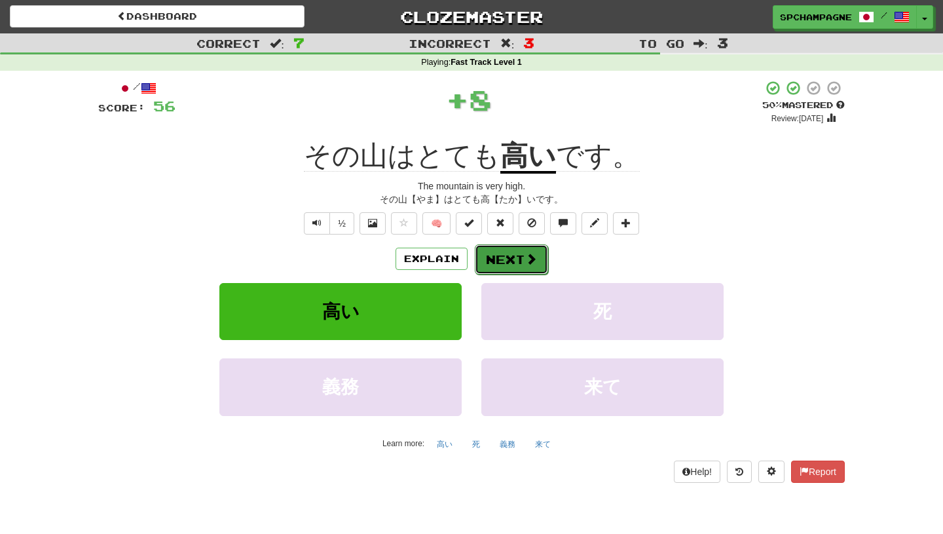
click at [504, 251] on button "Next" at bounding box center [511, 259] width 73 height 30
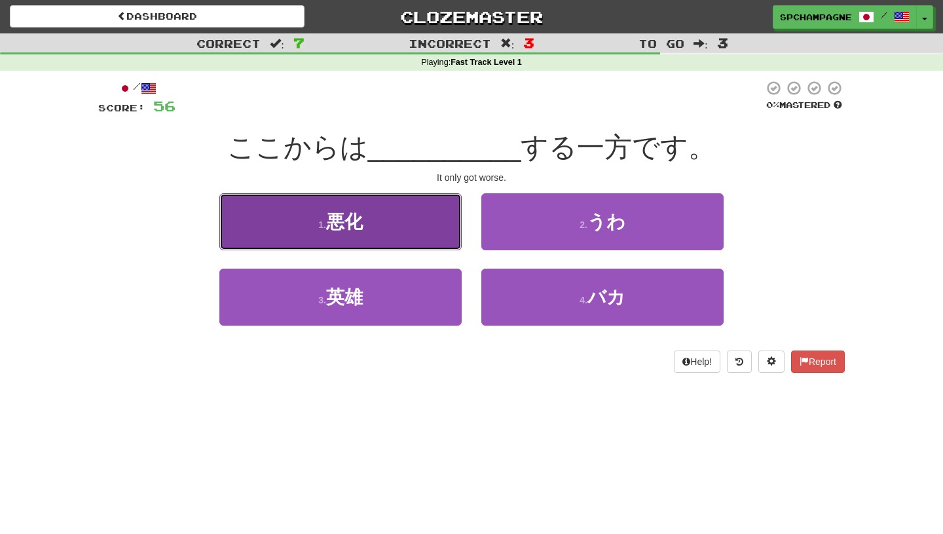
click at [333, 223] on span "悪化" at bounding box center [344, 222] width 37 height 20
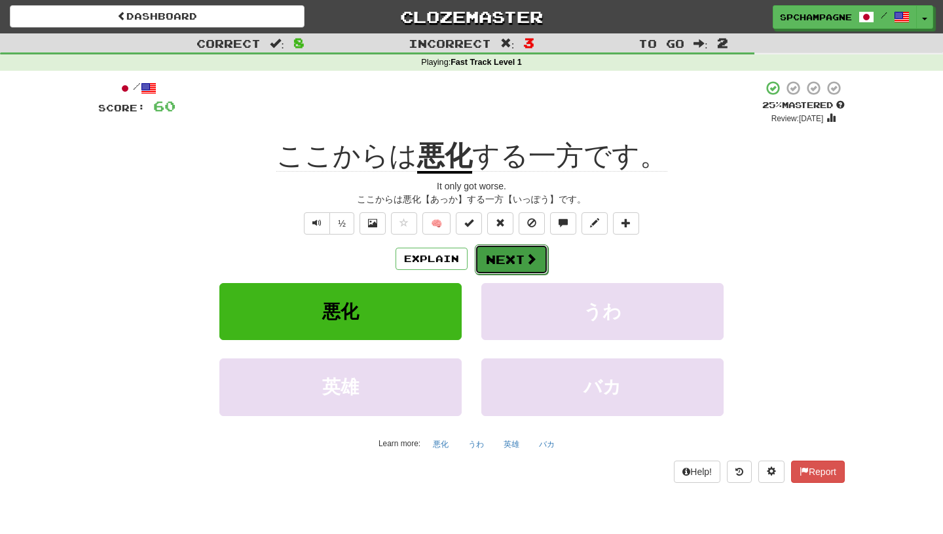
click at [495, 260] on button "Next" at bounding box center [511, 259] width 73 height 30
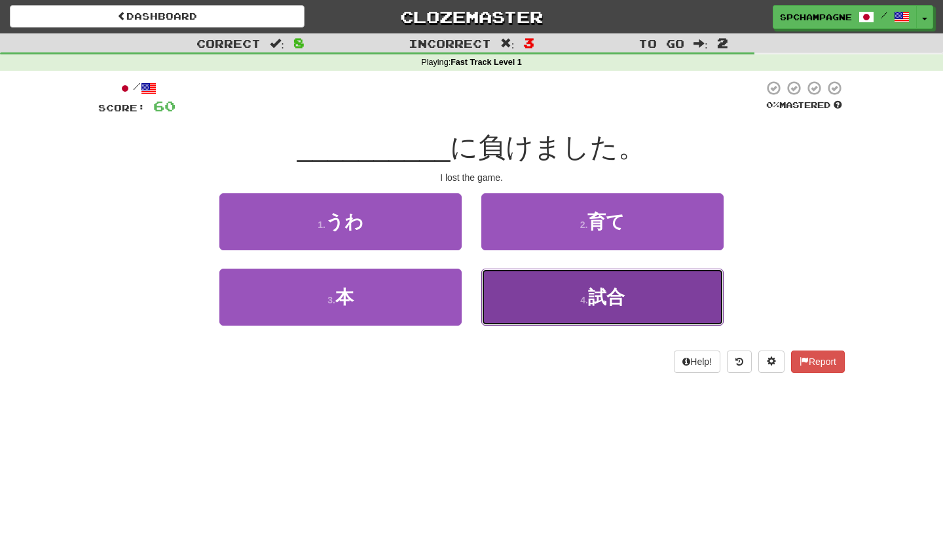
click at [568, 295] on button "4 . 試合" at bounding box center [602, 296] width 242 height 57
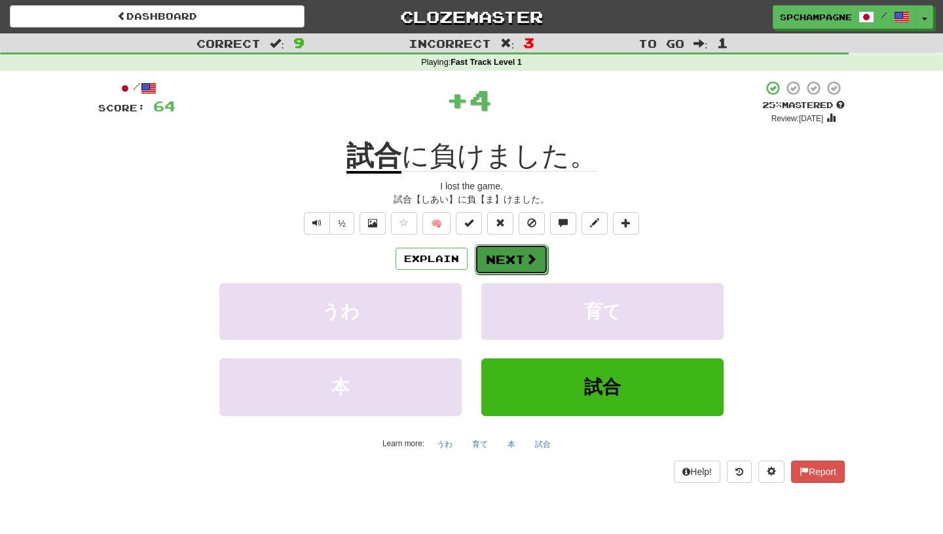
click at [522, 253] on button "Next" at bounding box center [511, 259] width 73 height 30
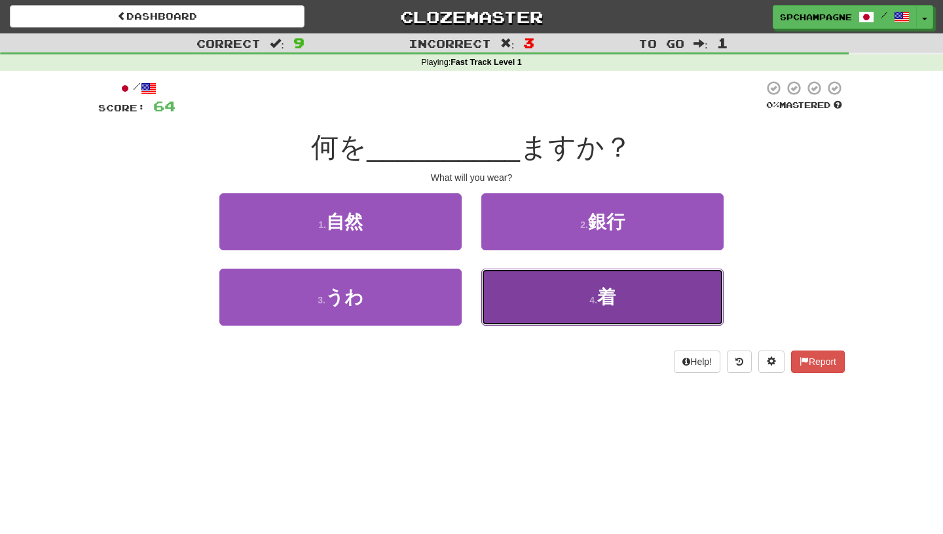
click at [583, 303] on button "4 . 着" at bounding box center [602, 296] width 242 height 57
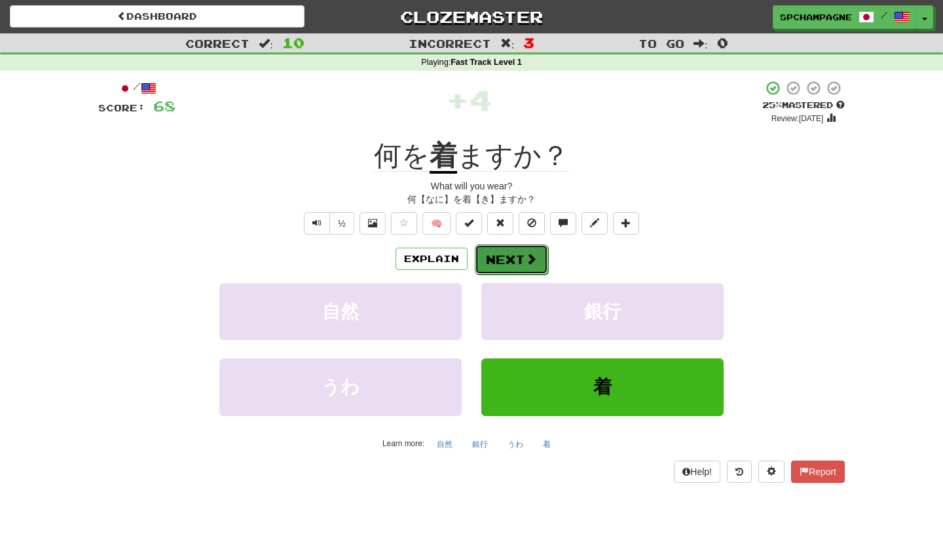
click at [519, 255] on button "Next" at bounding box center [511, 259] width 73 height 30
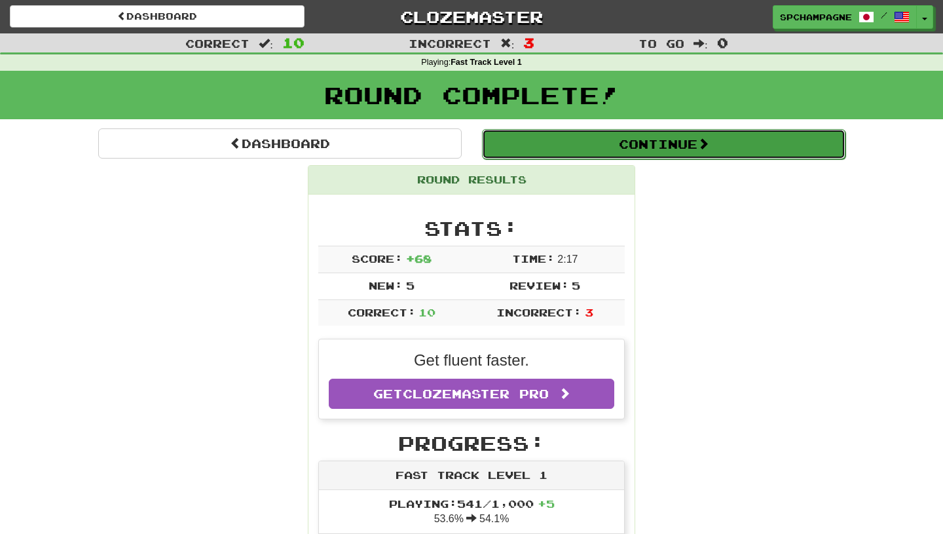
click at [610, 138] on button "Continue" at bounding box center [663, 144] width 363 height 30
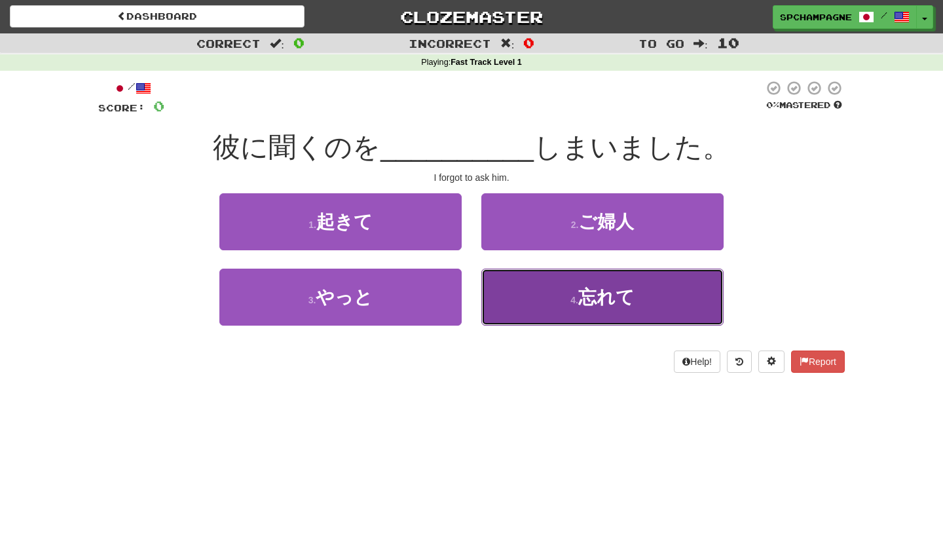
click at [557, 320] on button "4 . 忘れて" at bounding box center [602, 296] width 242 height 57
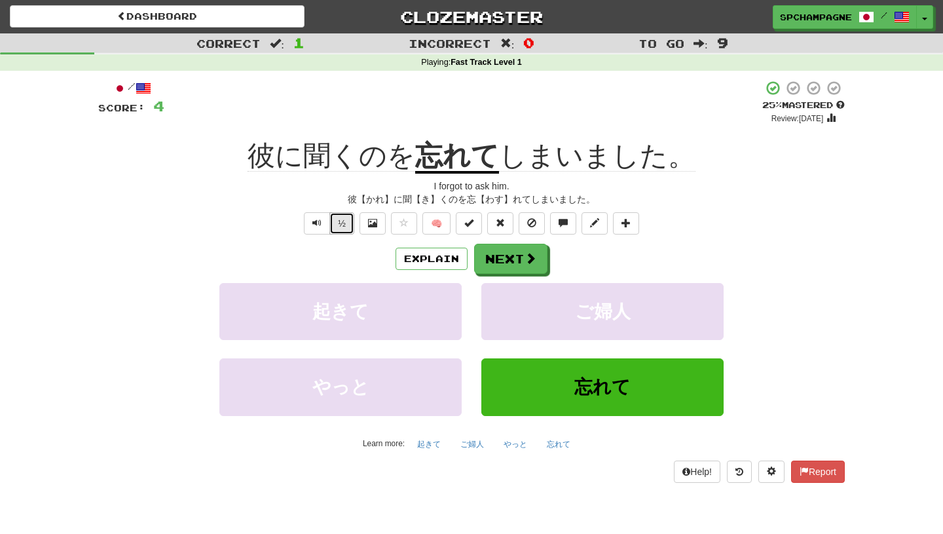
click at [341, 223] on button "½" at bounding box center [341, 223] width 25 height 22
click at [492, 256] on button "Next" at bounding box center [511, 259] width 73 height 30
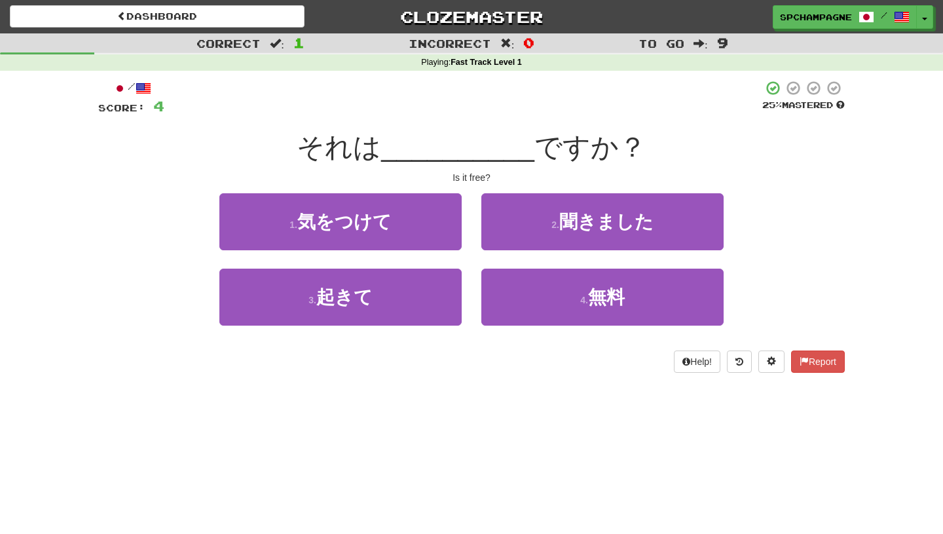
click at [680, 416] on div "Dashboard Clozemaster spchampagne / Toggle Dropdown Dashboard Leaderboard Activ…" at bounding box center [471, 267] width 943 height 534
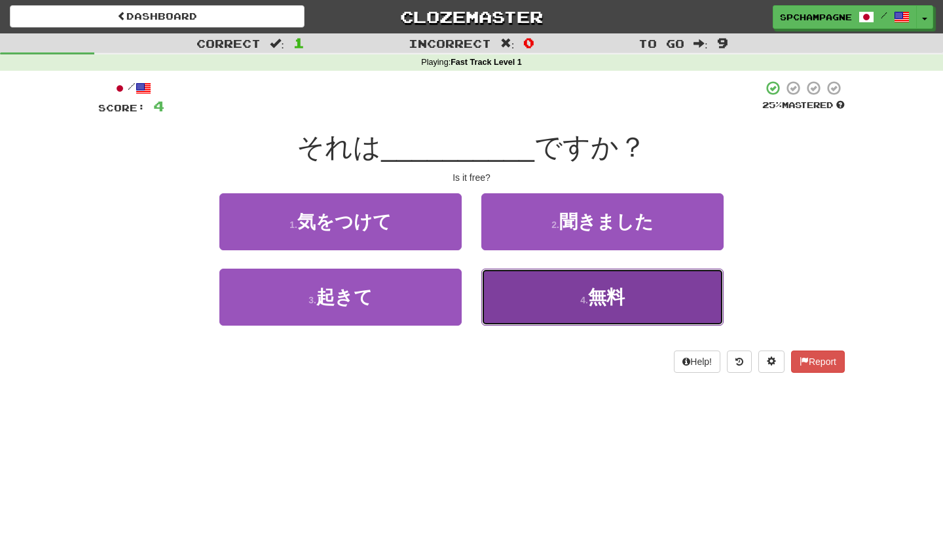
click at [599, 299] on span "無料" at bounding box center [606, 297] width 37 height 20
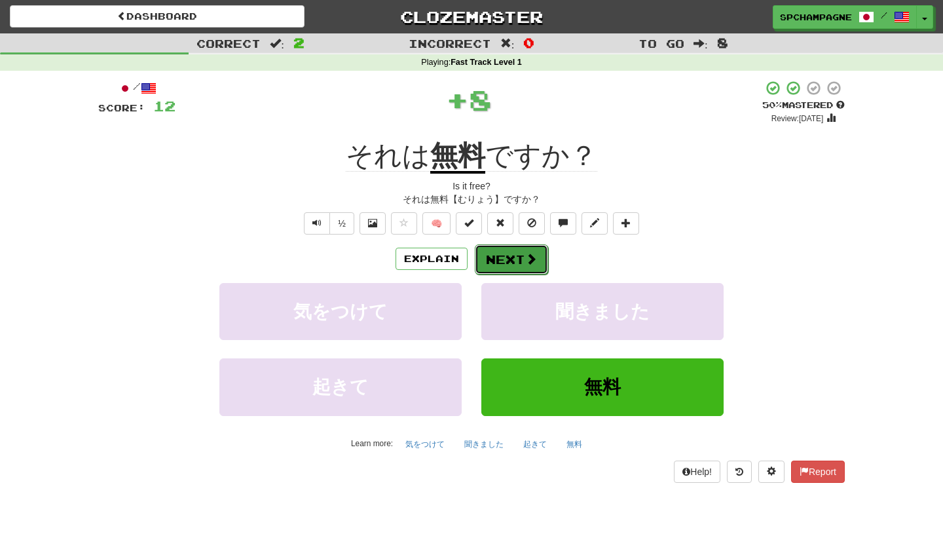
click at [523, 254] on button "Next" at bounding box center [511, 259] width 73 height 30
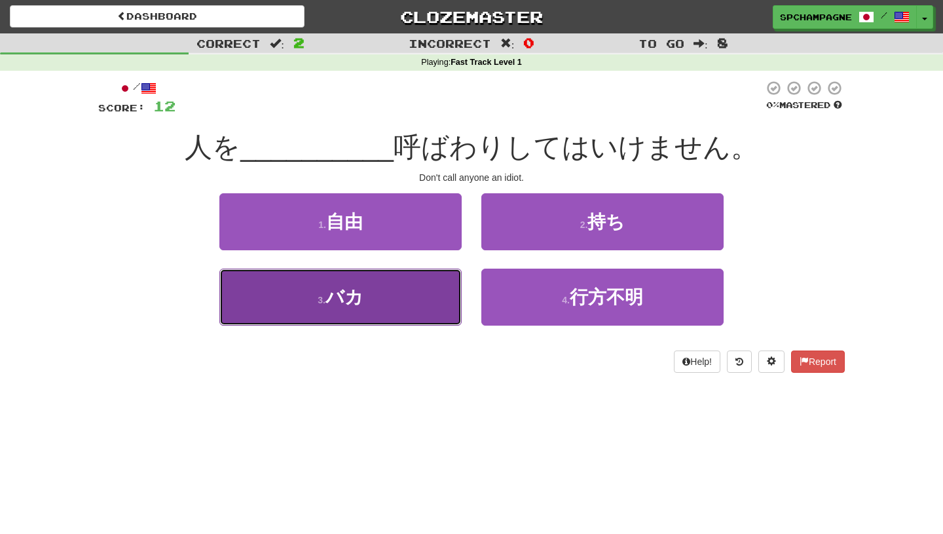
click at [354, 304] on span "バカ" at bounding box center [344, 297] width 38 height 20
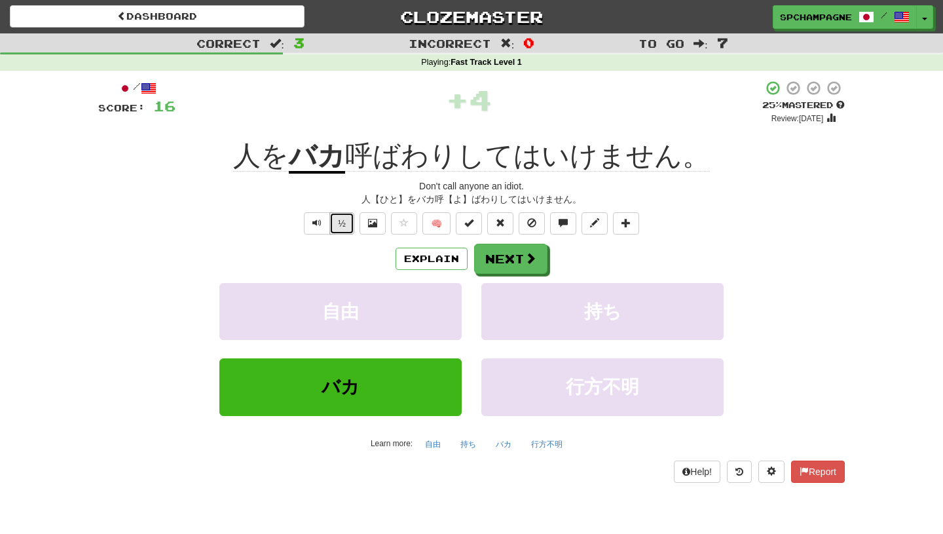
click at [341, 227] on button "½" at bounding box center [341, 223] width 25 height 22
click at [504, 257] on button "Next" at bounding box center [511, 259] width 73 height 30
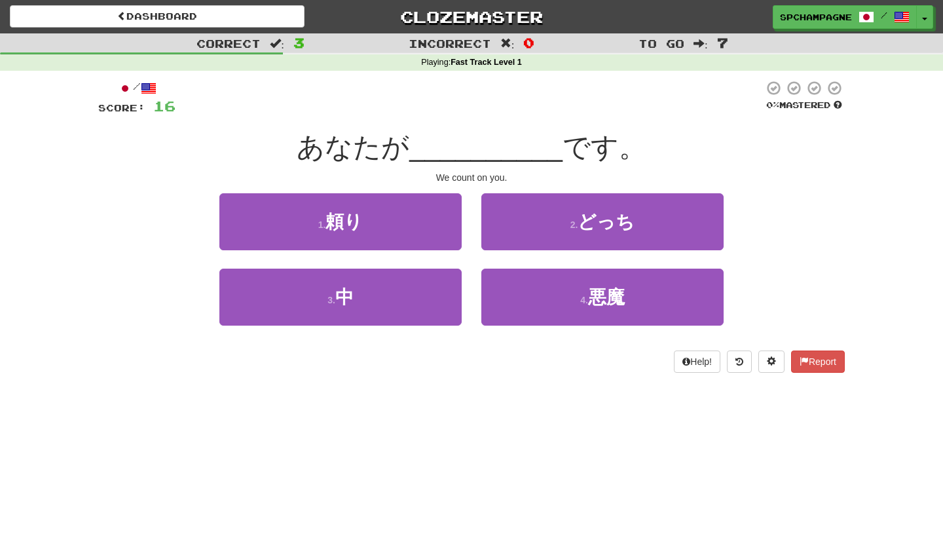
click at [466, 426] on div "Dashboard Clozemaster spchampagne / Toggle Dropdown Dashboard Leaderboard Activ…" at bounding box center [471, 267] width 943 height 534
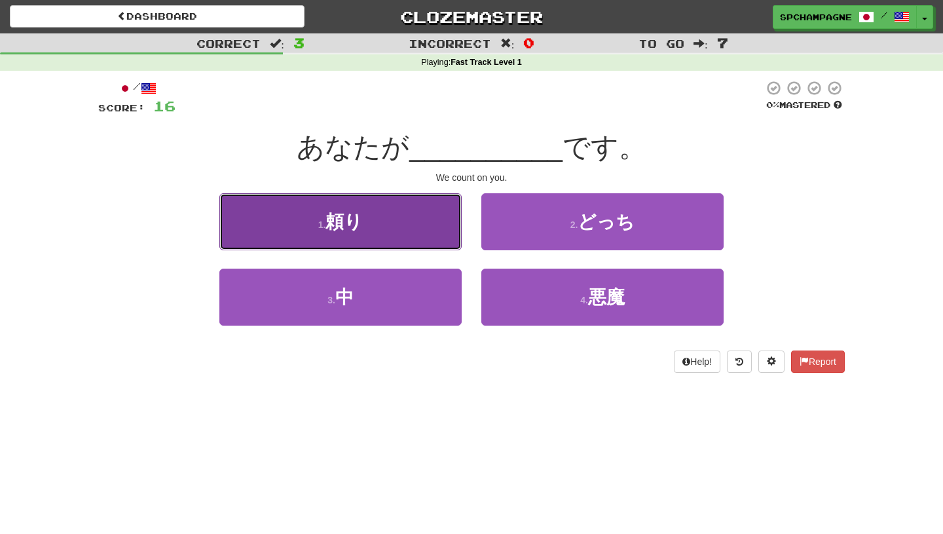
click at [339, 223] on span "頼り" at bounding box center [343, 222] width 37 height 20
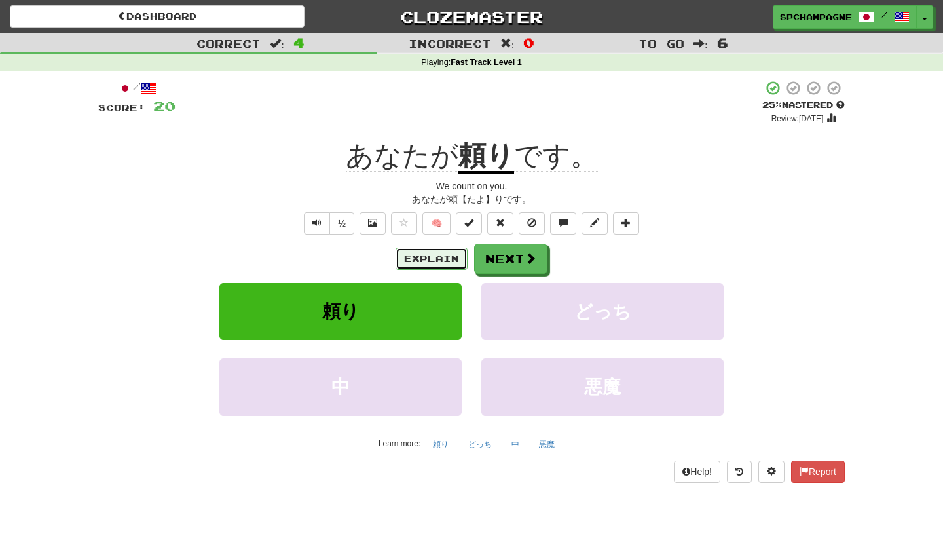
click at [418, 253] on button "Explain" at bounding box center [432, 259] width 72 height 22
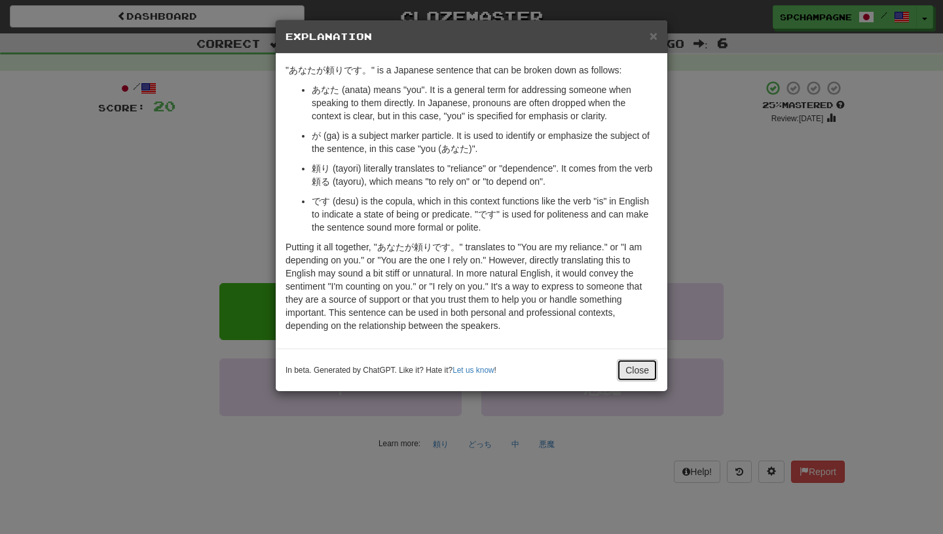
click at [637, 366] on button "Close" at bounding box center [637, 370] width 41 height 22
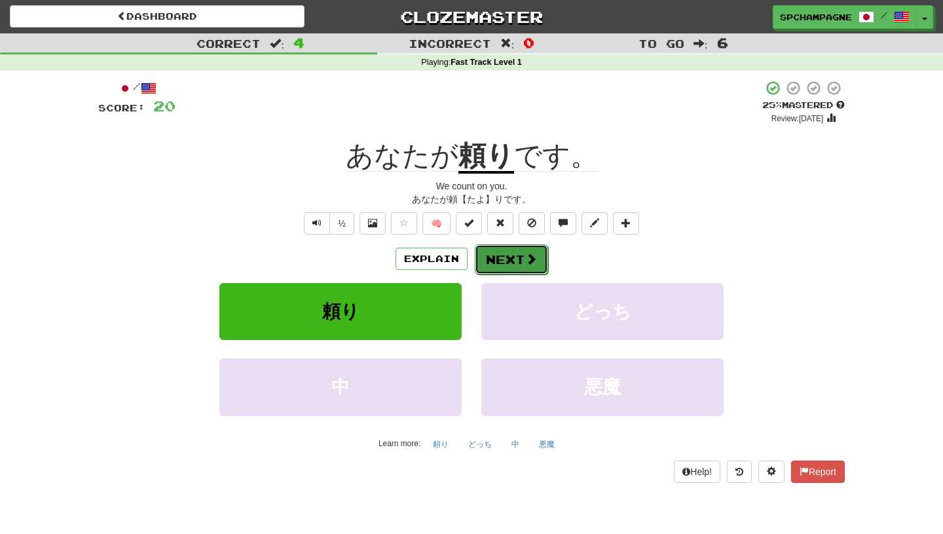
click at [521, 258] on button "Next" at bounding box center [511, 259] width 73 height 30
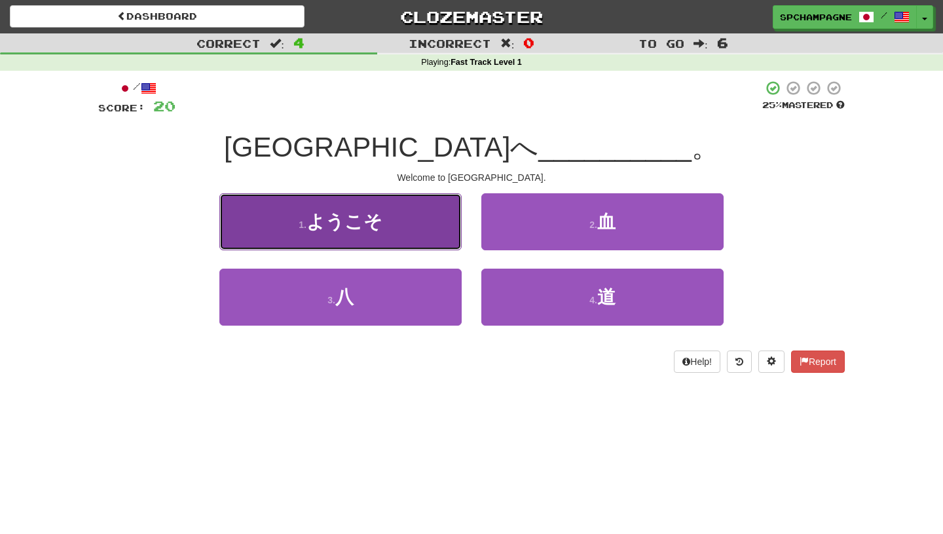
click at [379, 229] on span "ようこそ" at bounding box center [344, 222] width 76 height 20
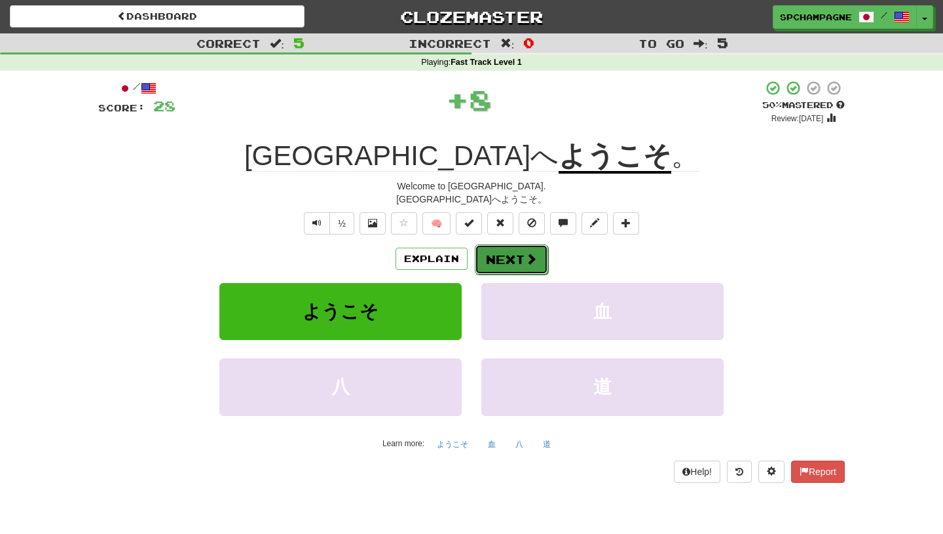
click at [514, 256] on button "Next" at bounding box center [511, 259] width 73 height 30
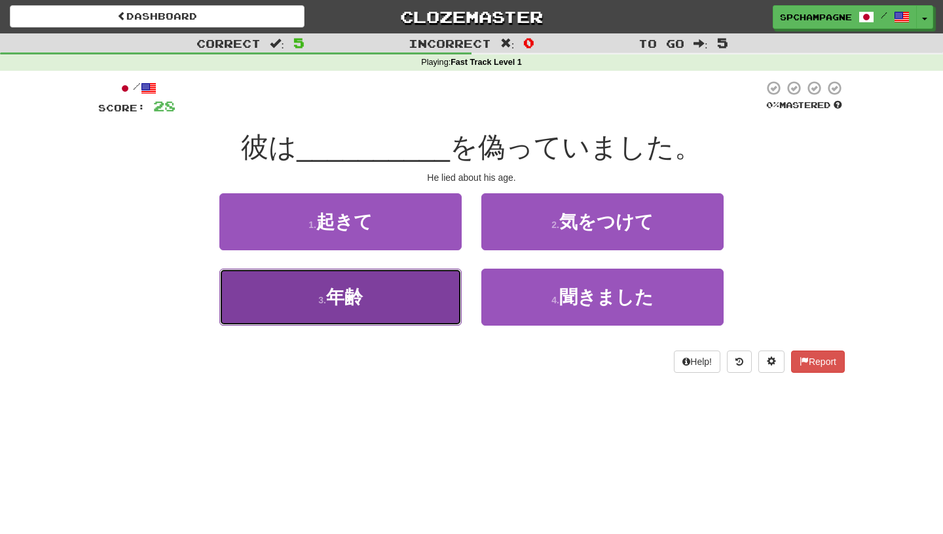
click at [344, 298] on span "年齢" at bounding box center [344, 297] width 37 height 20
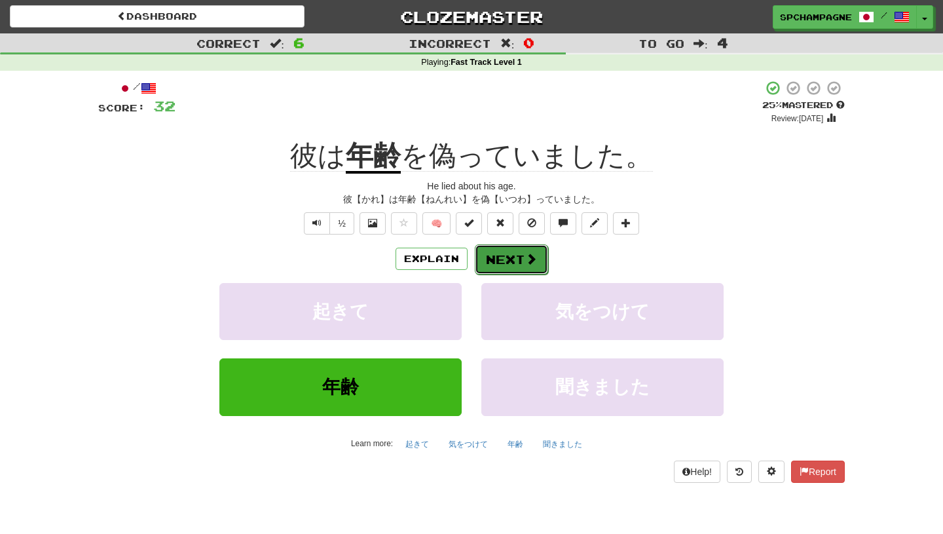
click at [524, 257] on button "Next" at bounding box center [511, 259] width 73 height 30
